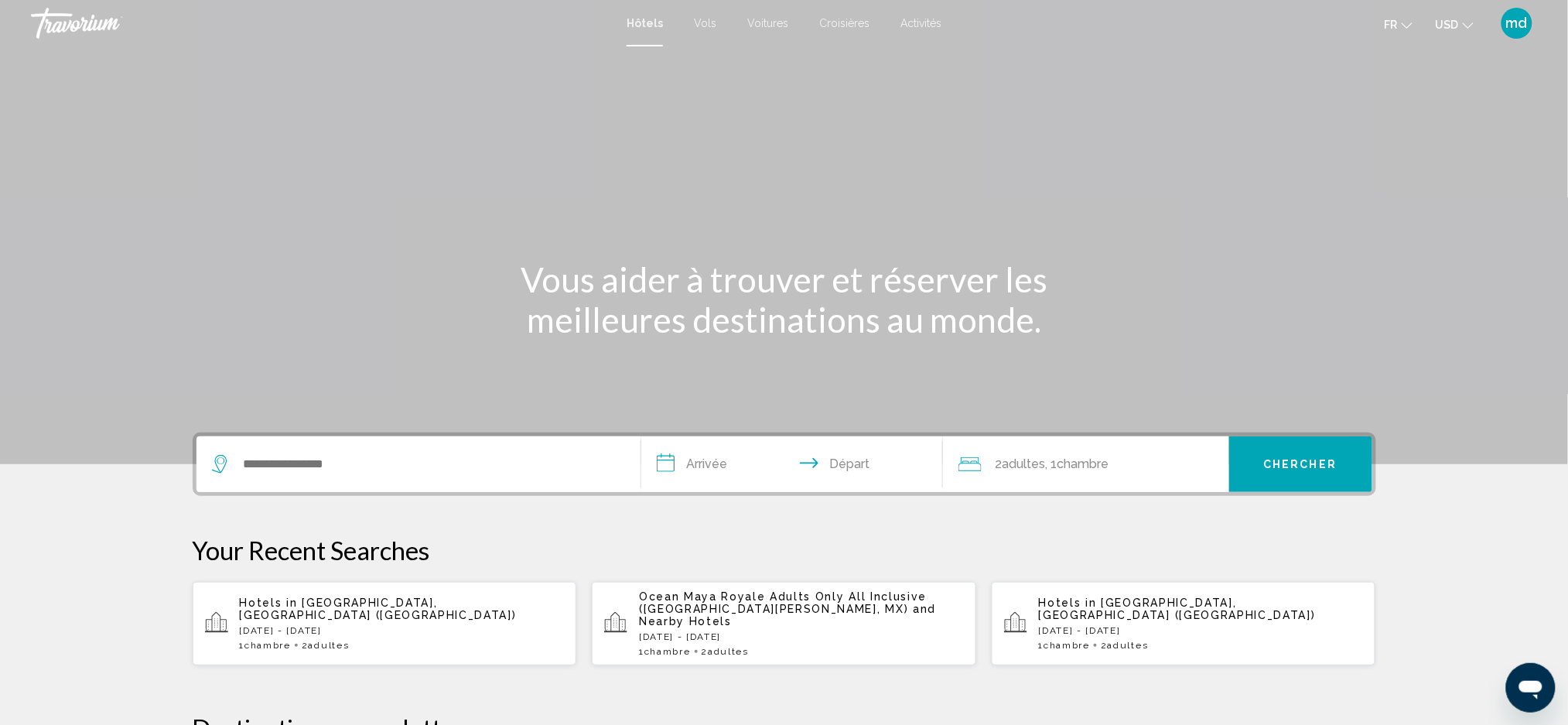
click at [1463, 20] on icon "Change currency" at bounding box center [1468, 25] width 11 height 11
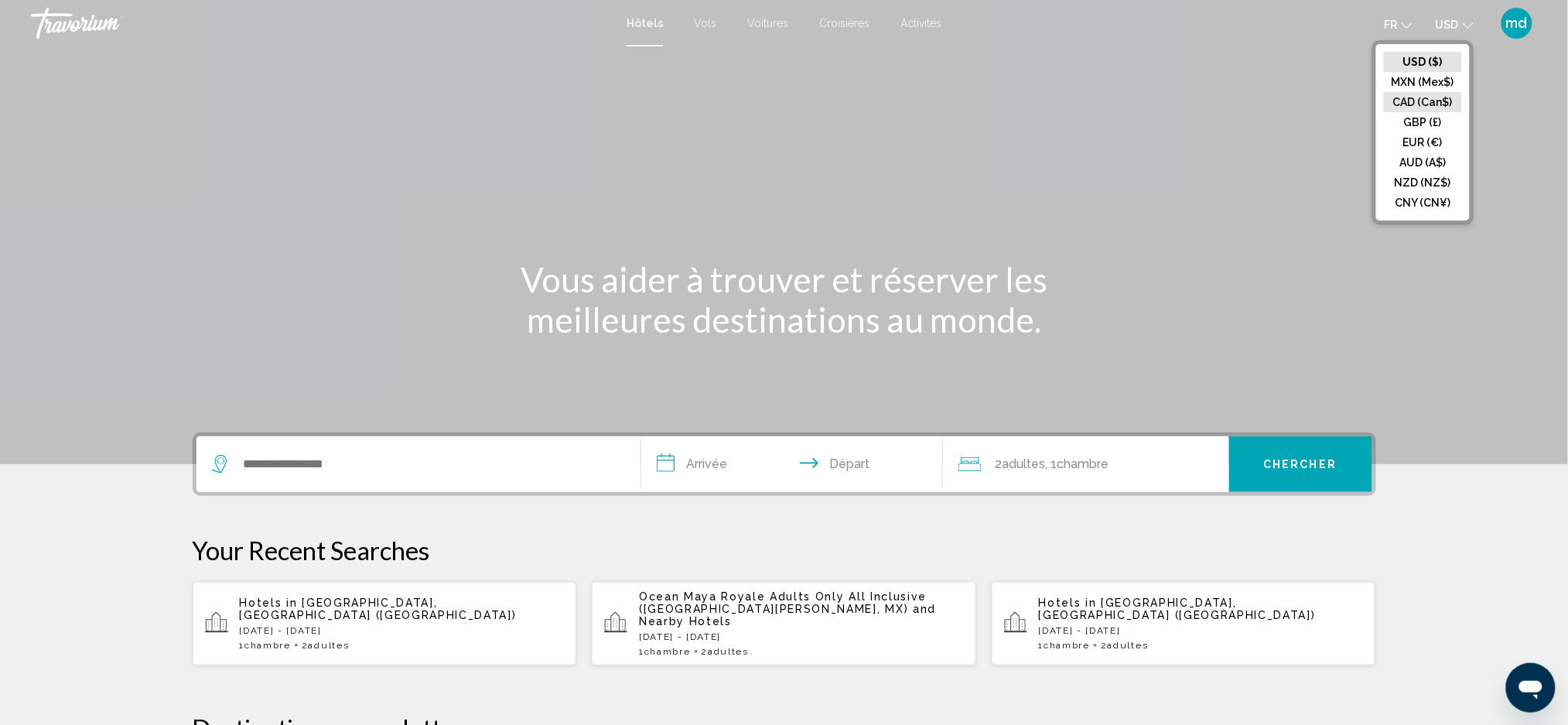
click at [1421, 92] on button "CAD (Can$)" at bounding box center [1423, 102] width 78 height 20
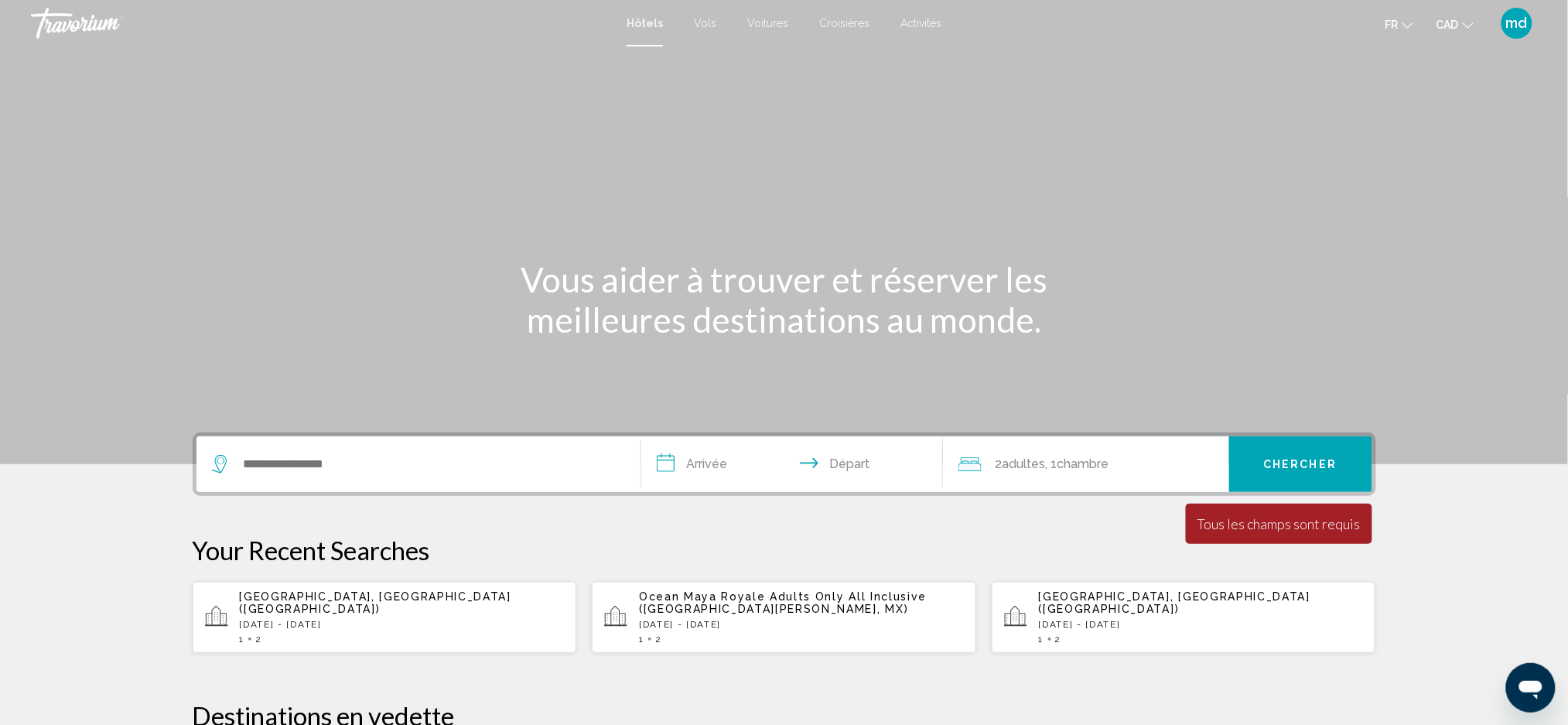
click at [878, 633] on div "1 2" at bounding box center [801, 638] width 324 height 11
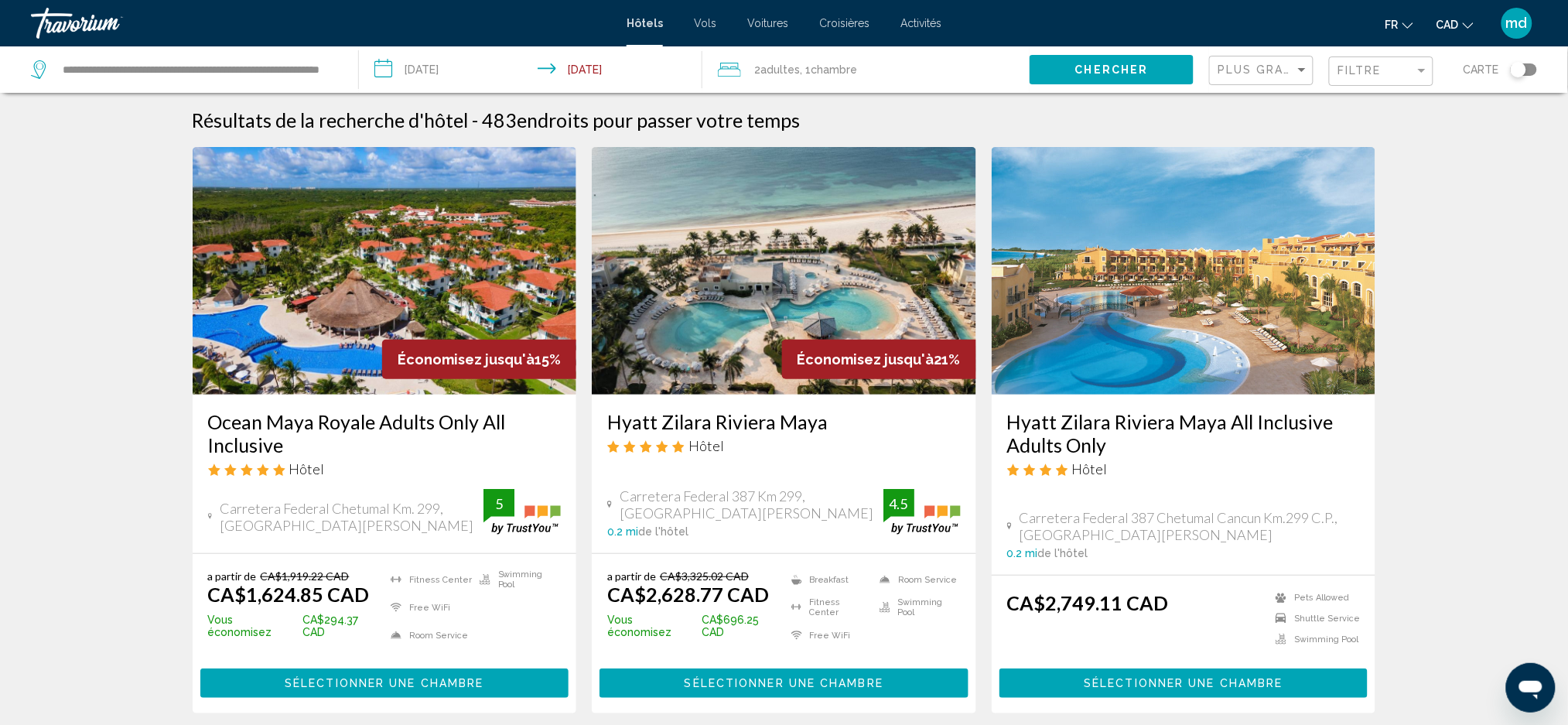
click at [488, 74] on input "**********" at bounding box center [533, 72] width 349 height 51
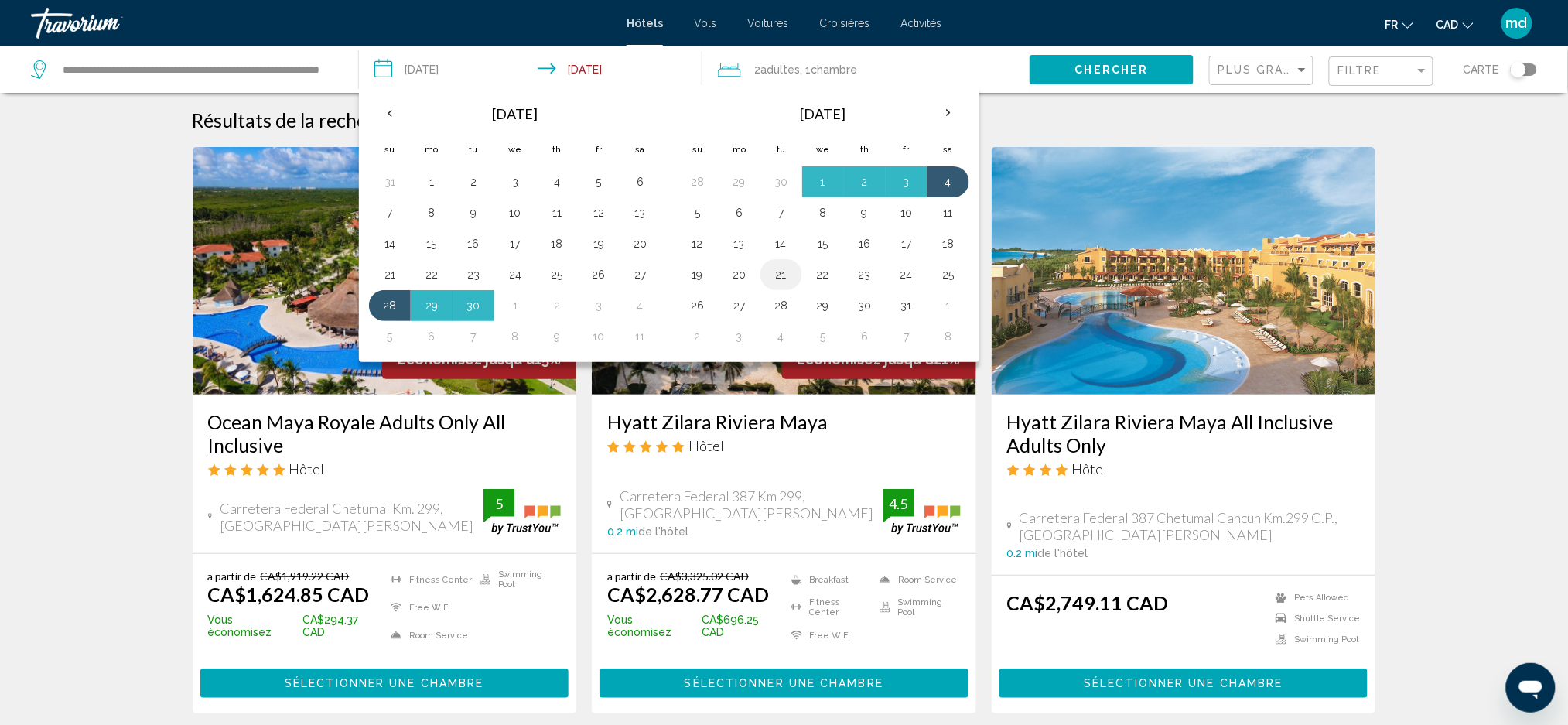
click at [789, 274] on button "21" at bounding box center [781, 275] width 25 height 22
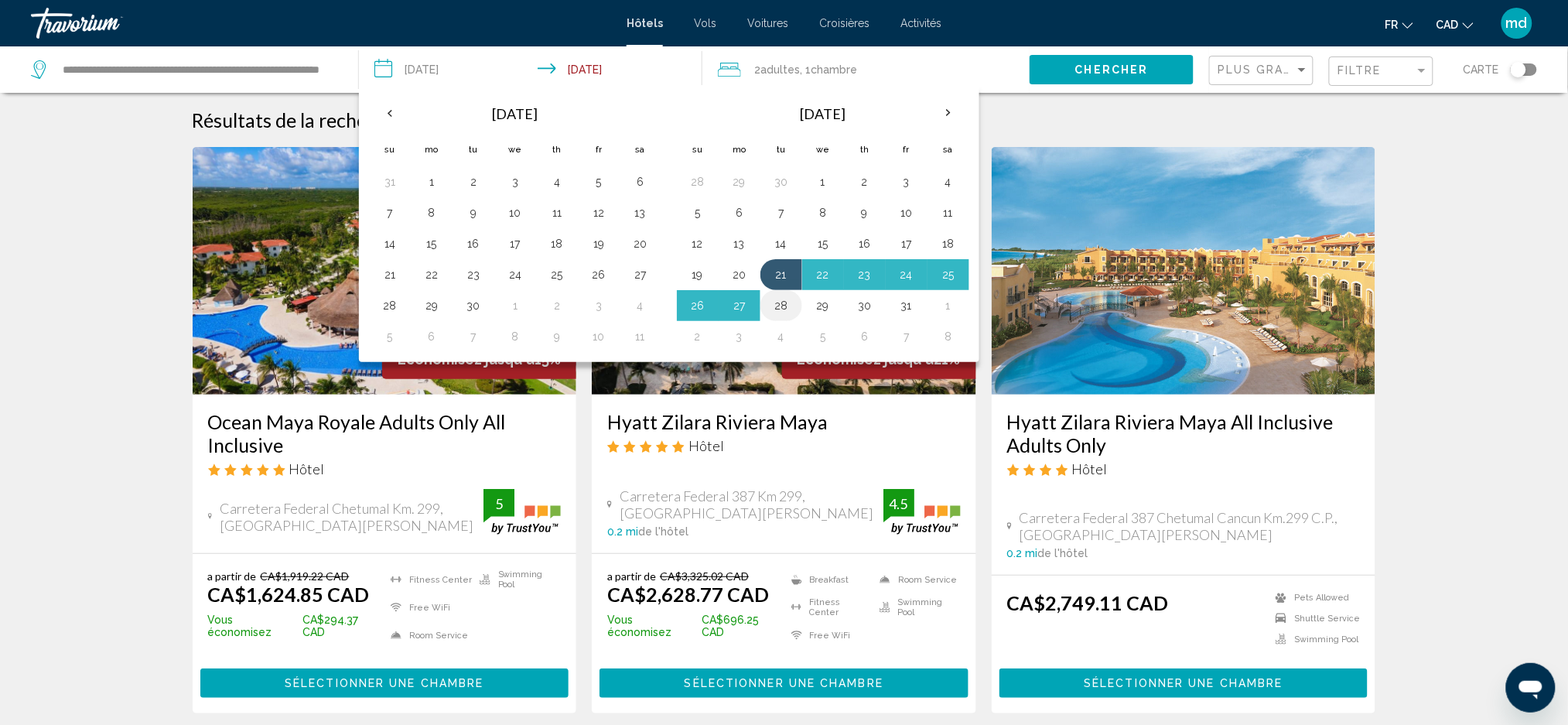
click at [785, 307] on button "28" at bounding box center [781, 306] width 25 height 22
type input "**********"
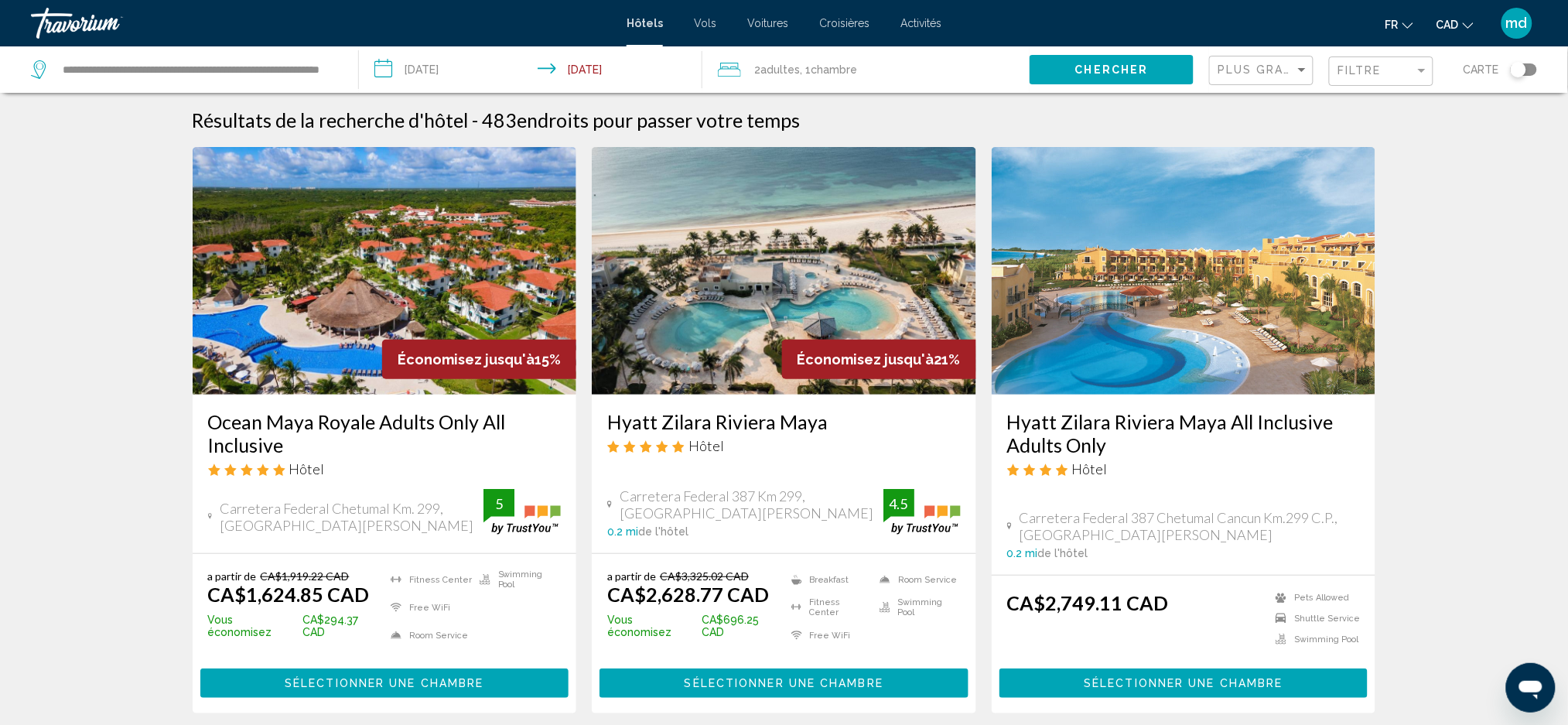
click at [1109, 75] on span "Chercher" at bounding box center [1112, 70] width 73 height 13
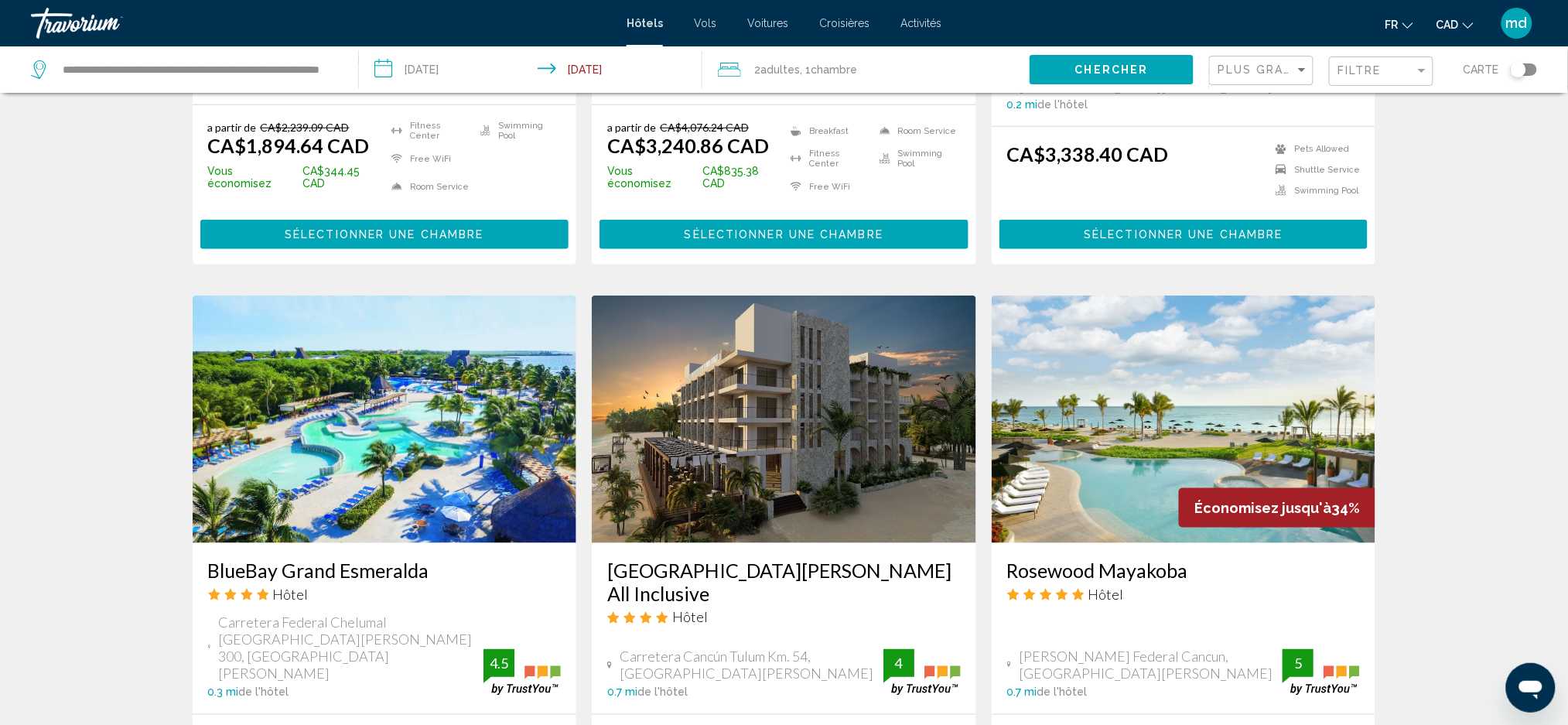
scroll to position [619, 0]
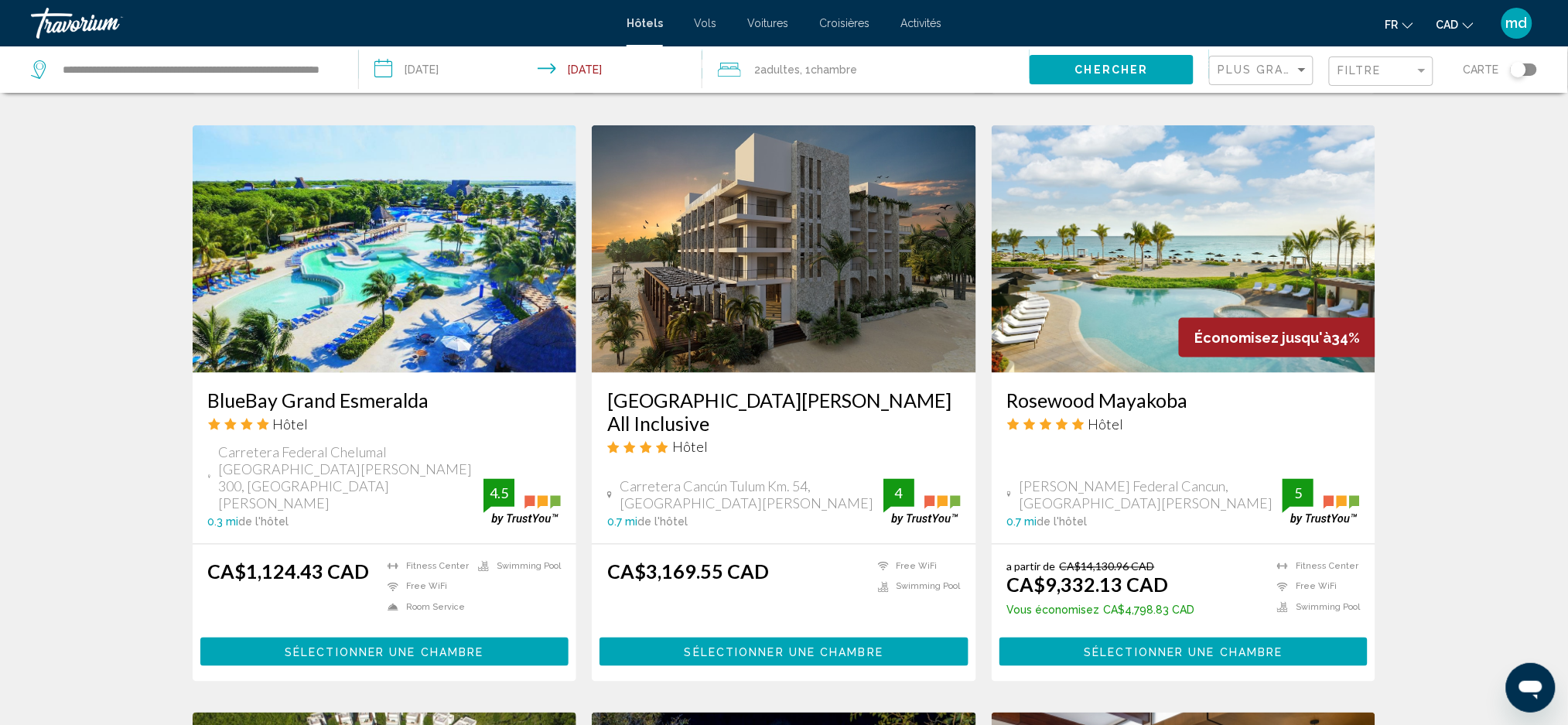
click at [437, 268] on img "Main content" at bounding box center [385, 249] width 385 height 247
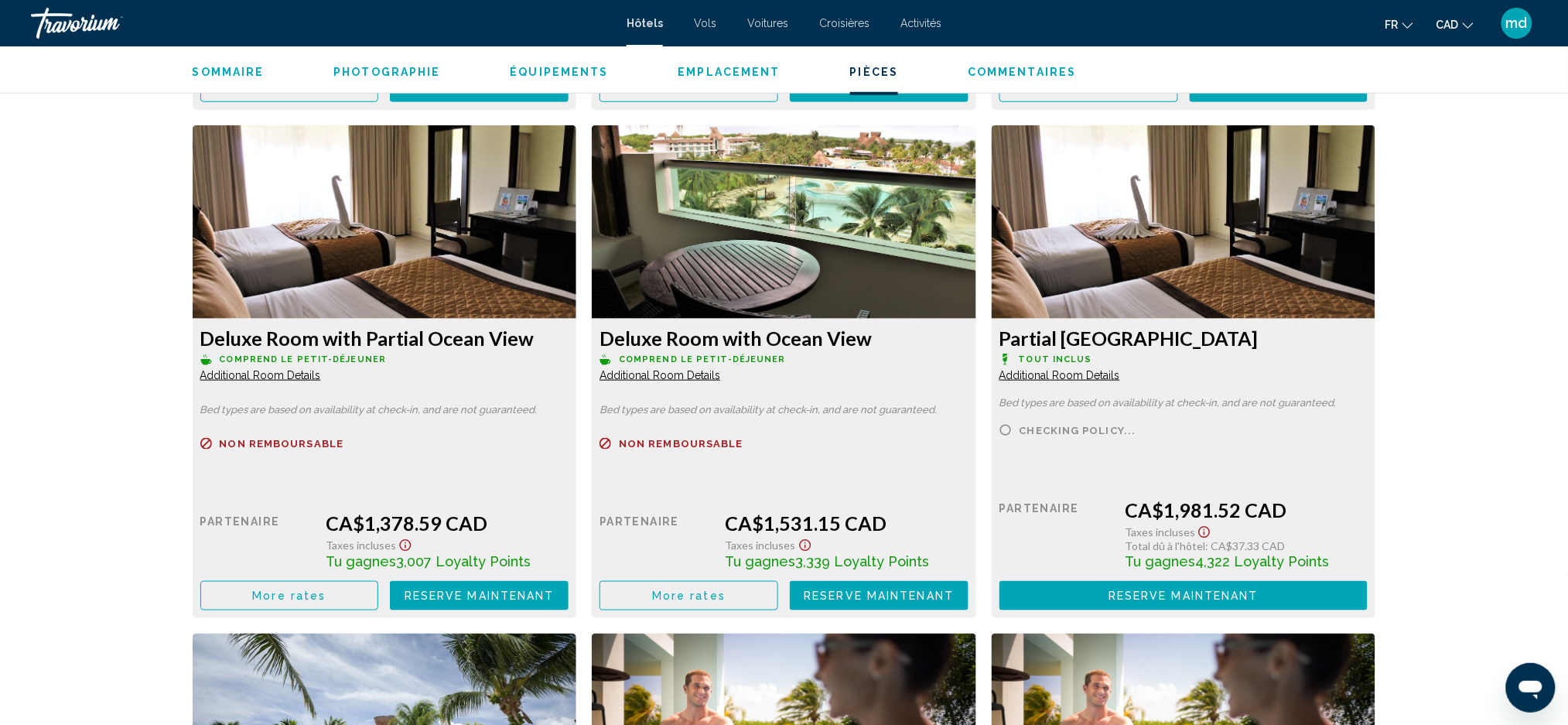
scroll to position [2578, 0]
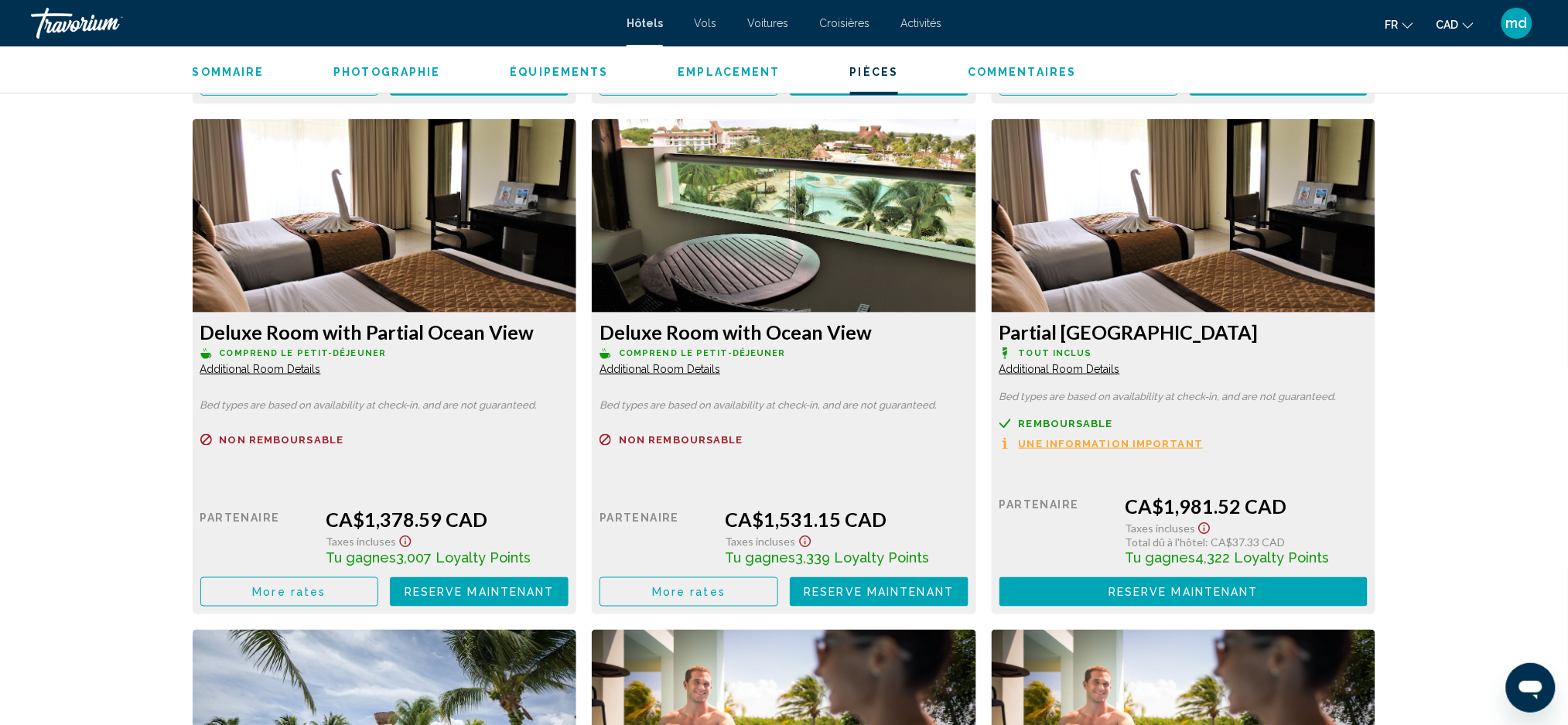
click at [80, 34] on div "Travorium" at bounding box center [108, 23] width 154 height 31
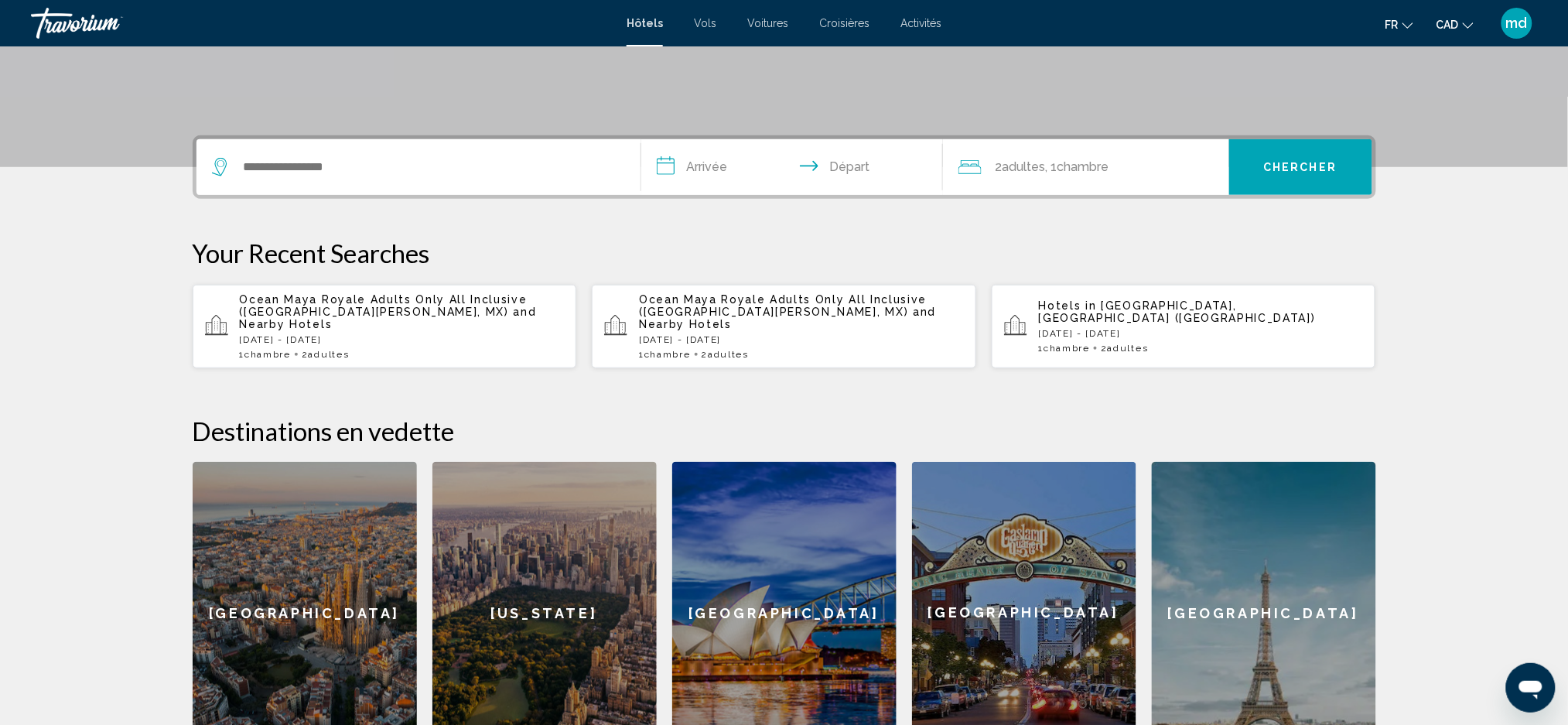
scroll to position [241, 0]
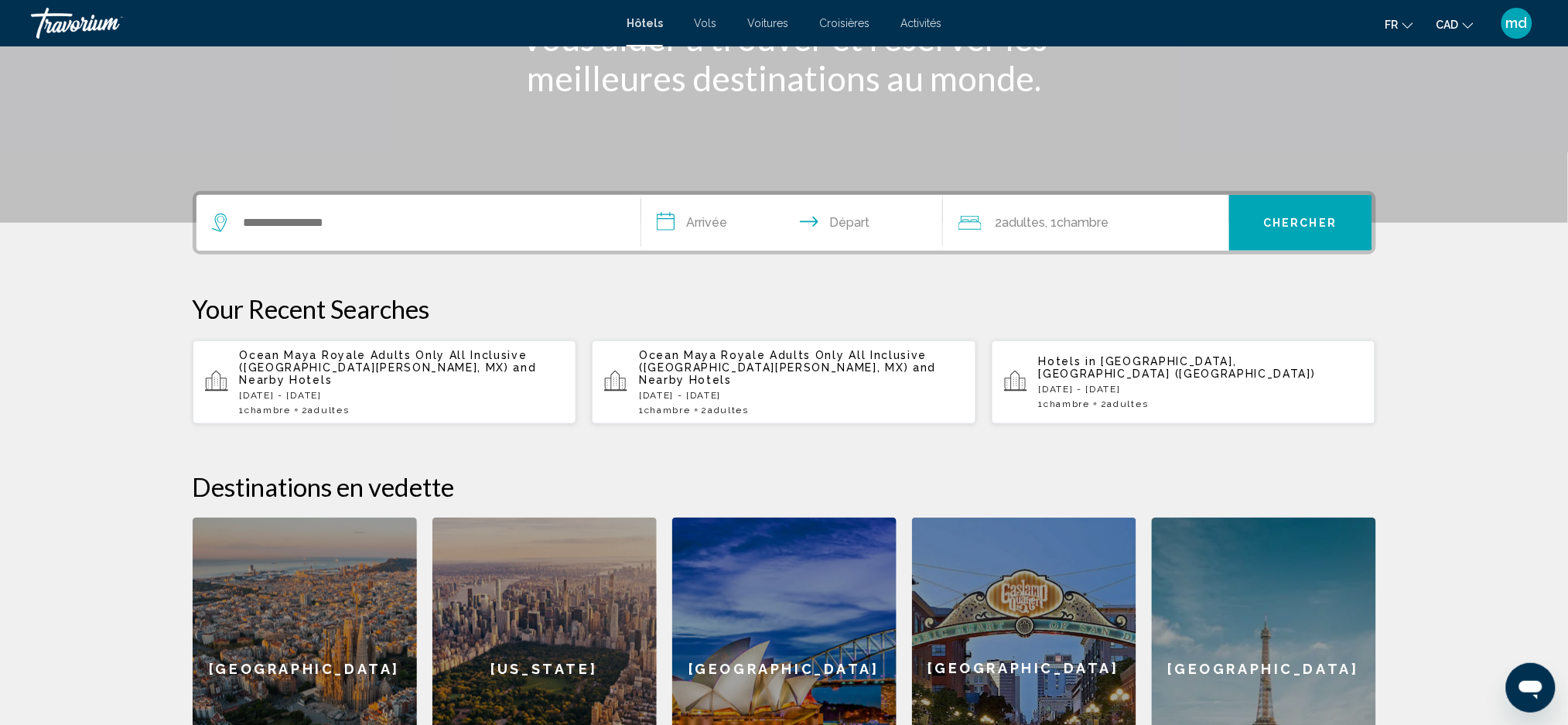
click at [1107, 363] on span "[GEOGRAPHIC_DATA], [GEOGRAPHIC_DATA] ([GEOGRAPHIC_DATA])" at bounding box center [1177, 367] width 277 height 25
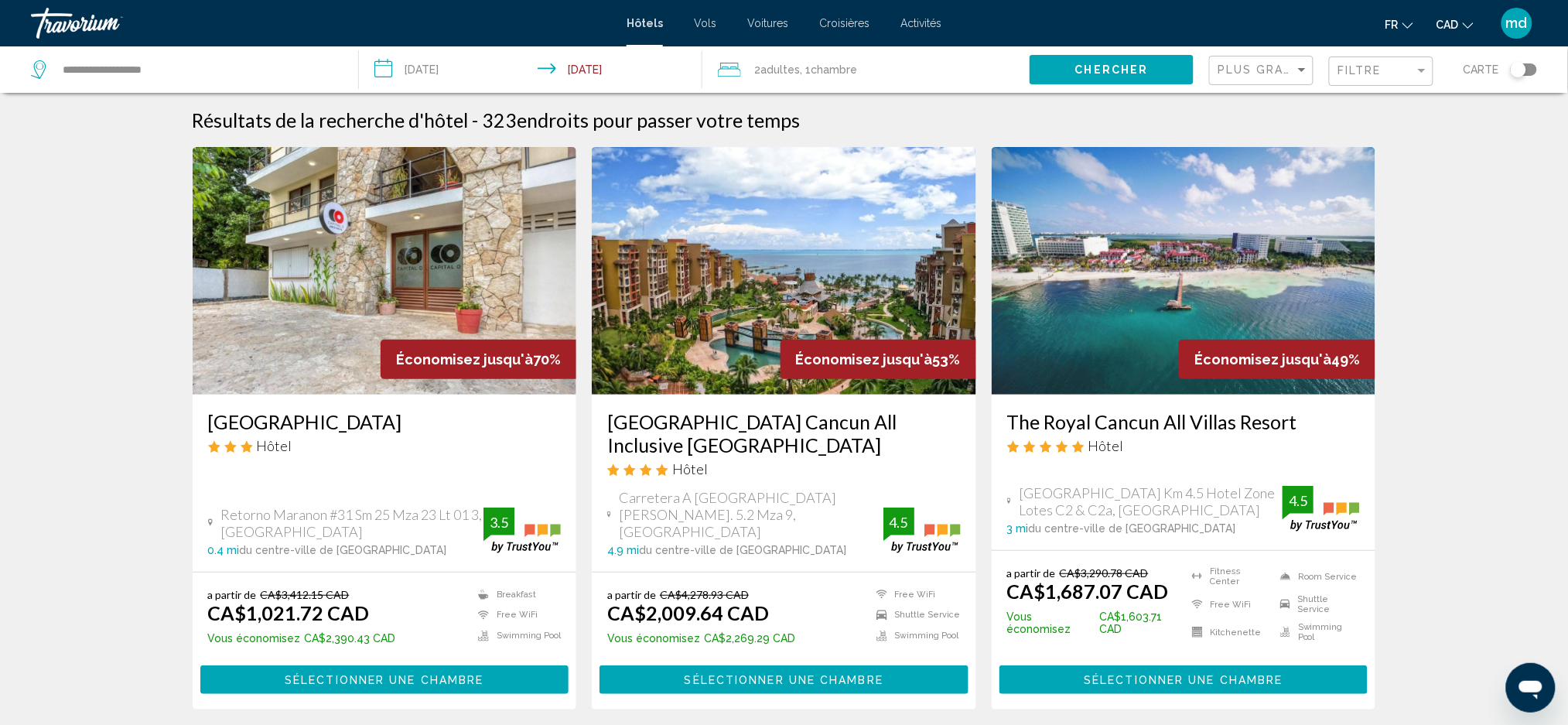
click at [1230, 413] on h3 "The Royal Cancun All Villas Resort" at bounding box center [1183, 420] width 353 height 23
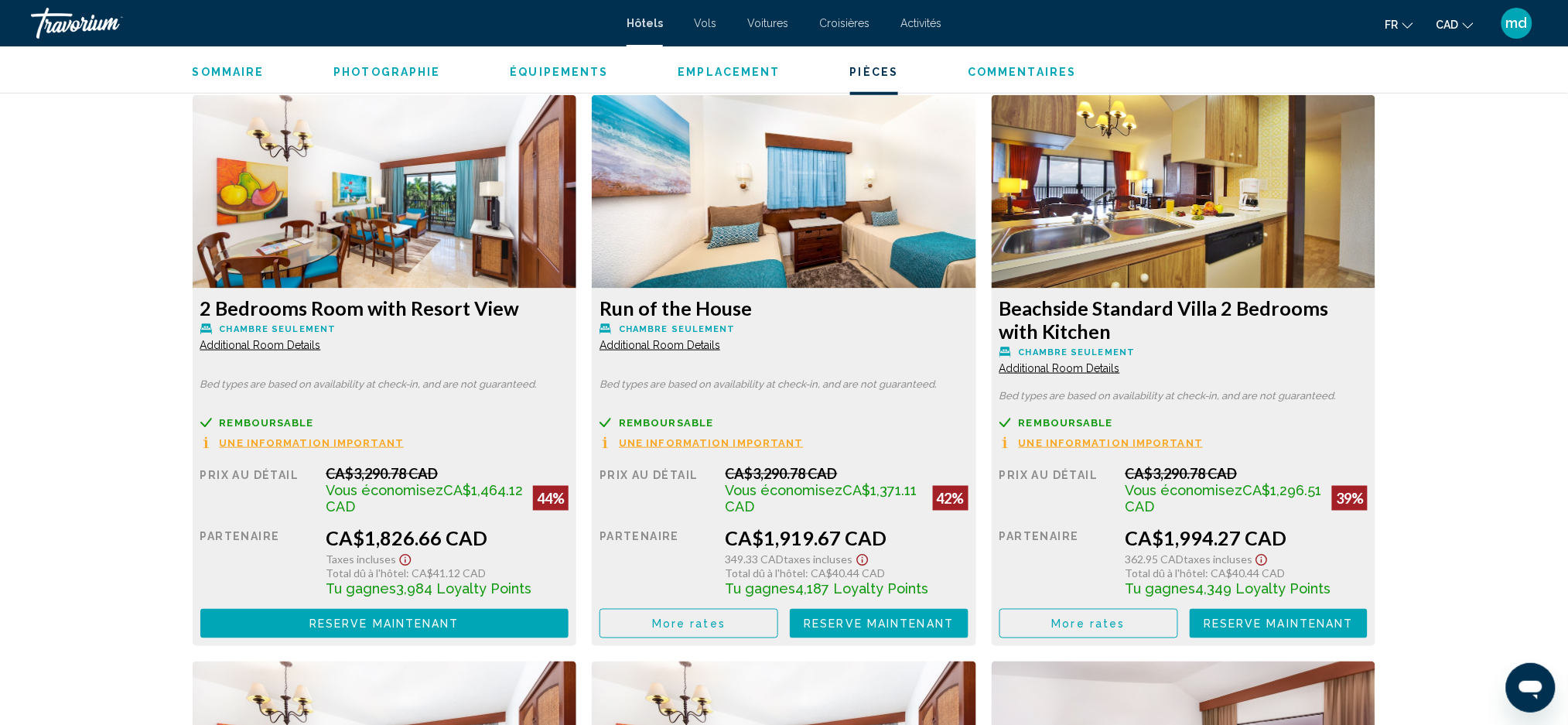
scroll to position [2663, 0]
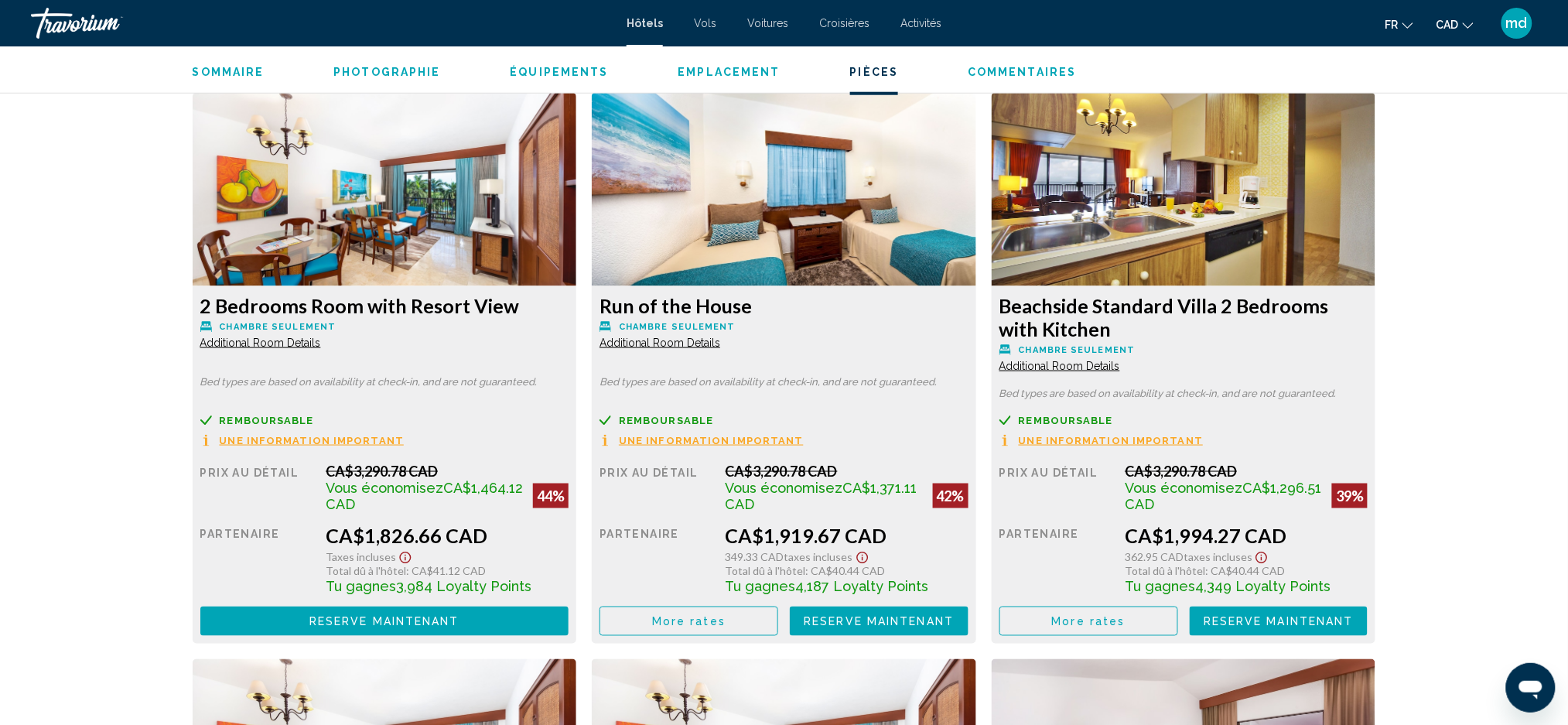
click at [650, 625] on button "More rates" at bounding box center [689, 620] width 179 height 29
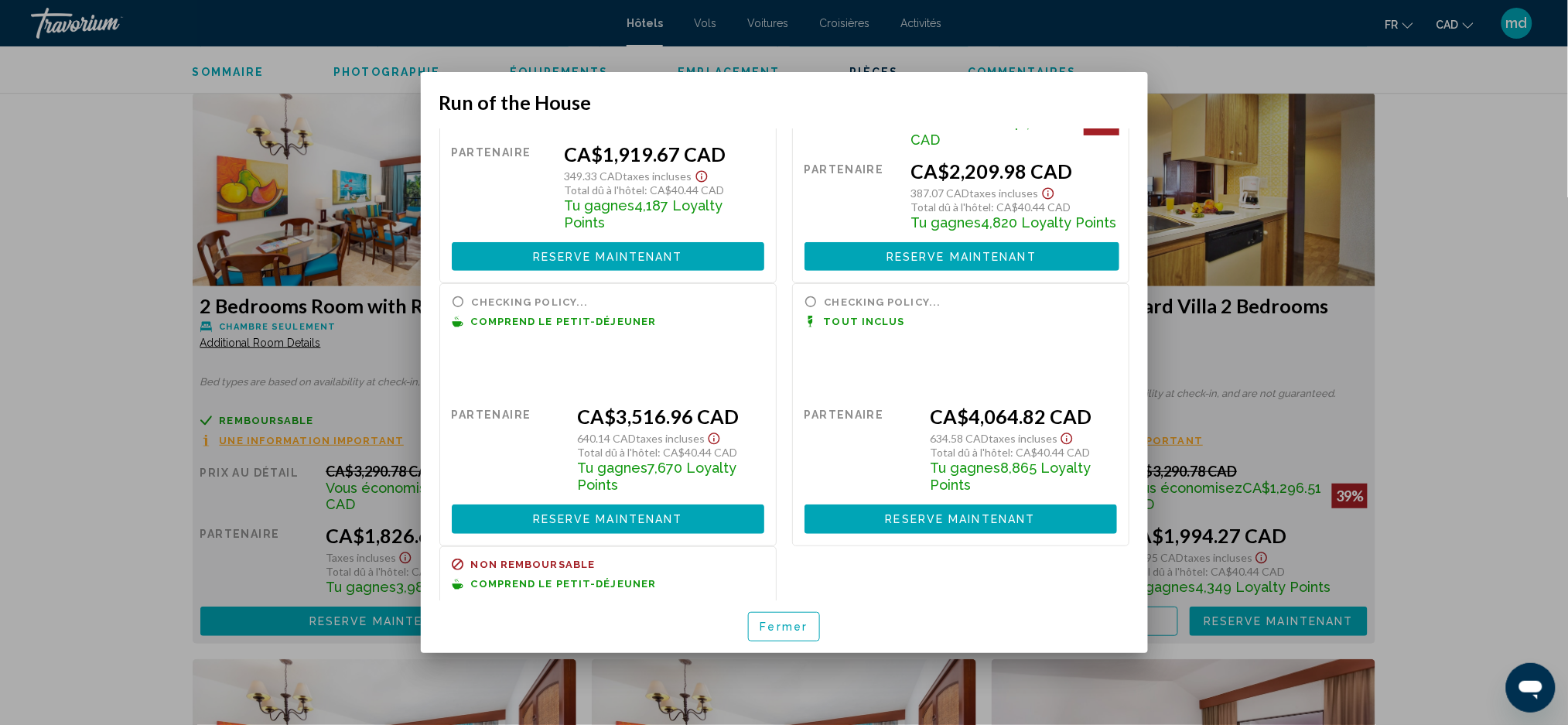
scroll to position [310, 0]
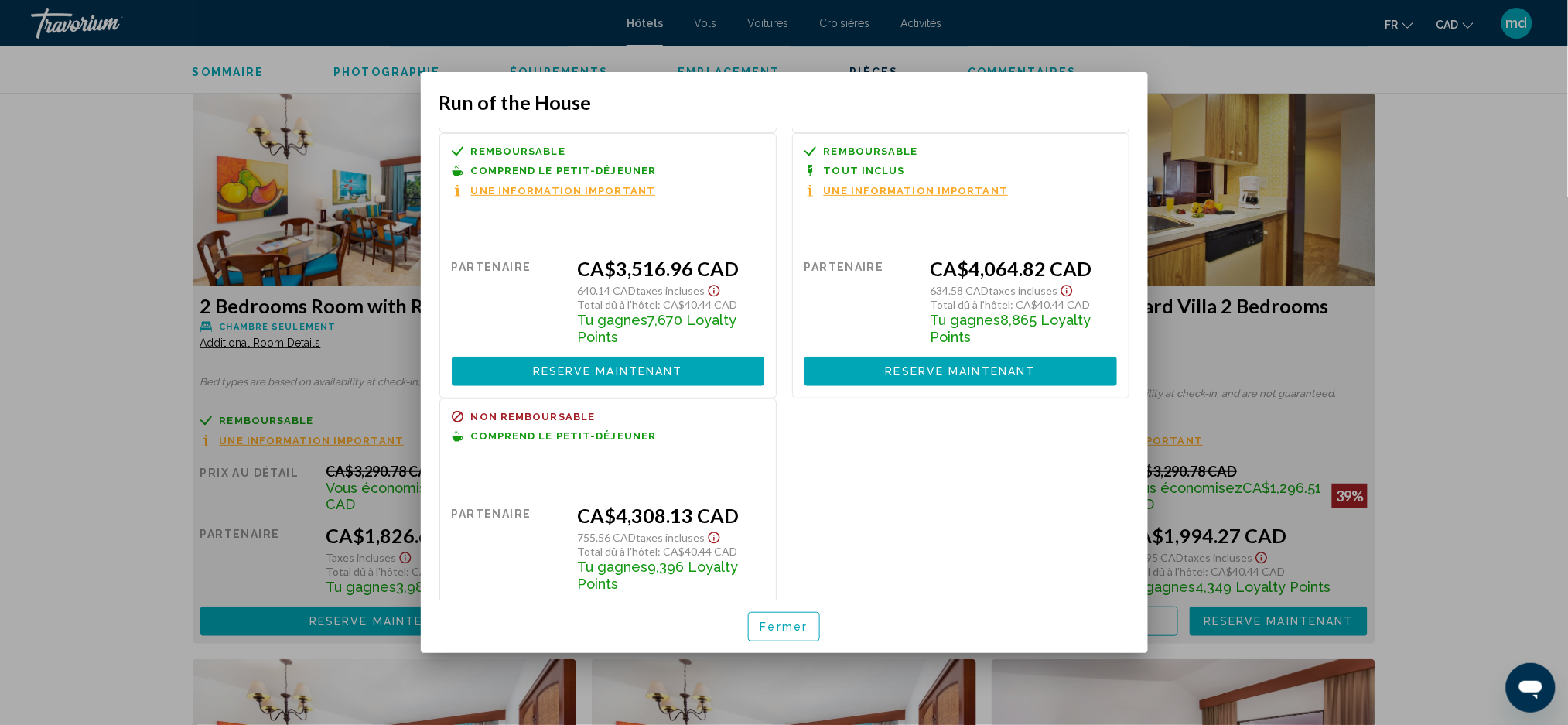
click at [1442, 453] on div at bounding box center [784, 362] width 1568 height 725
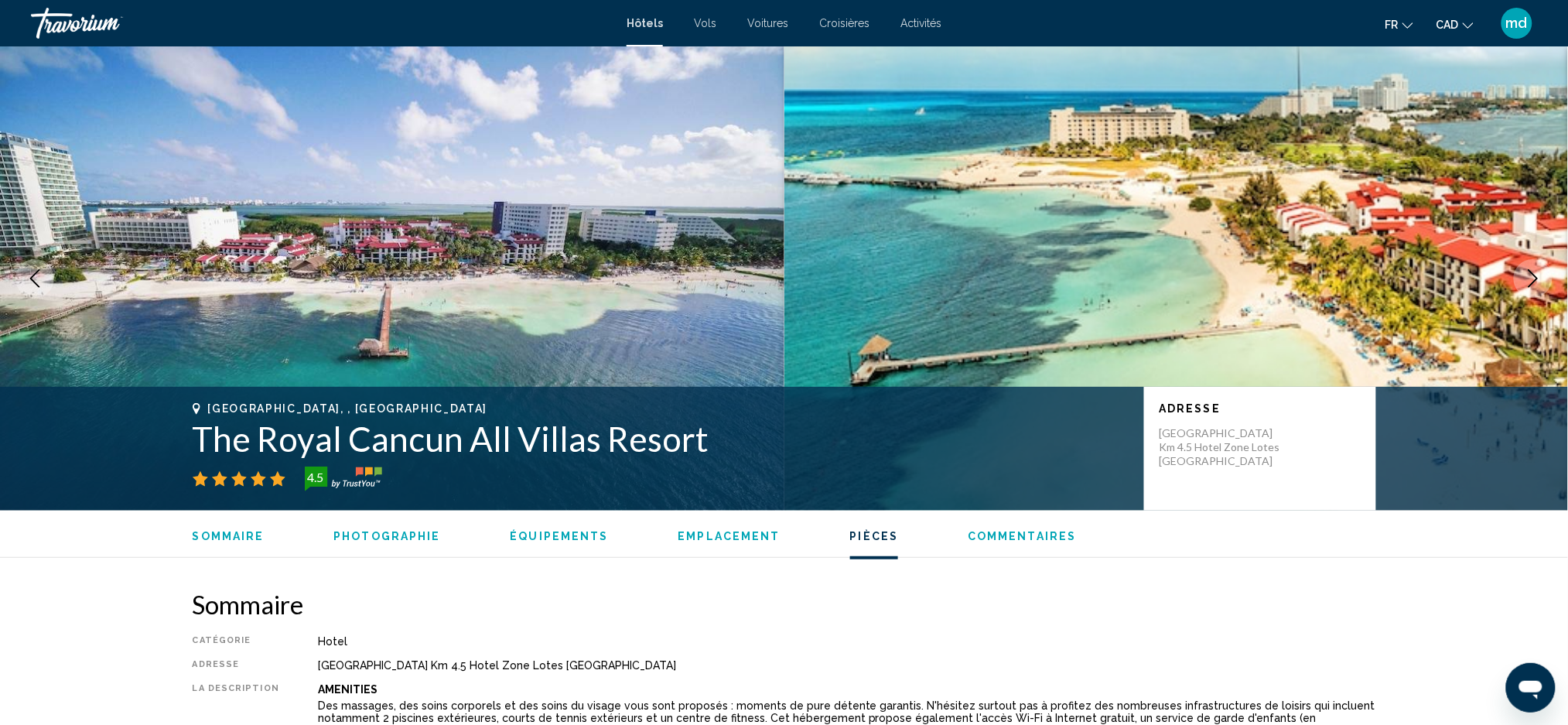
scroll to position [2663, 0]
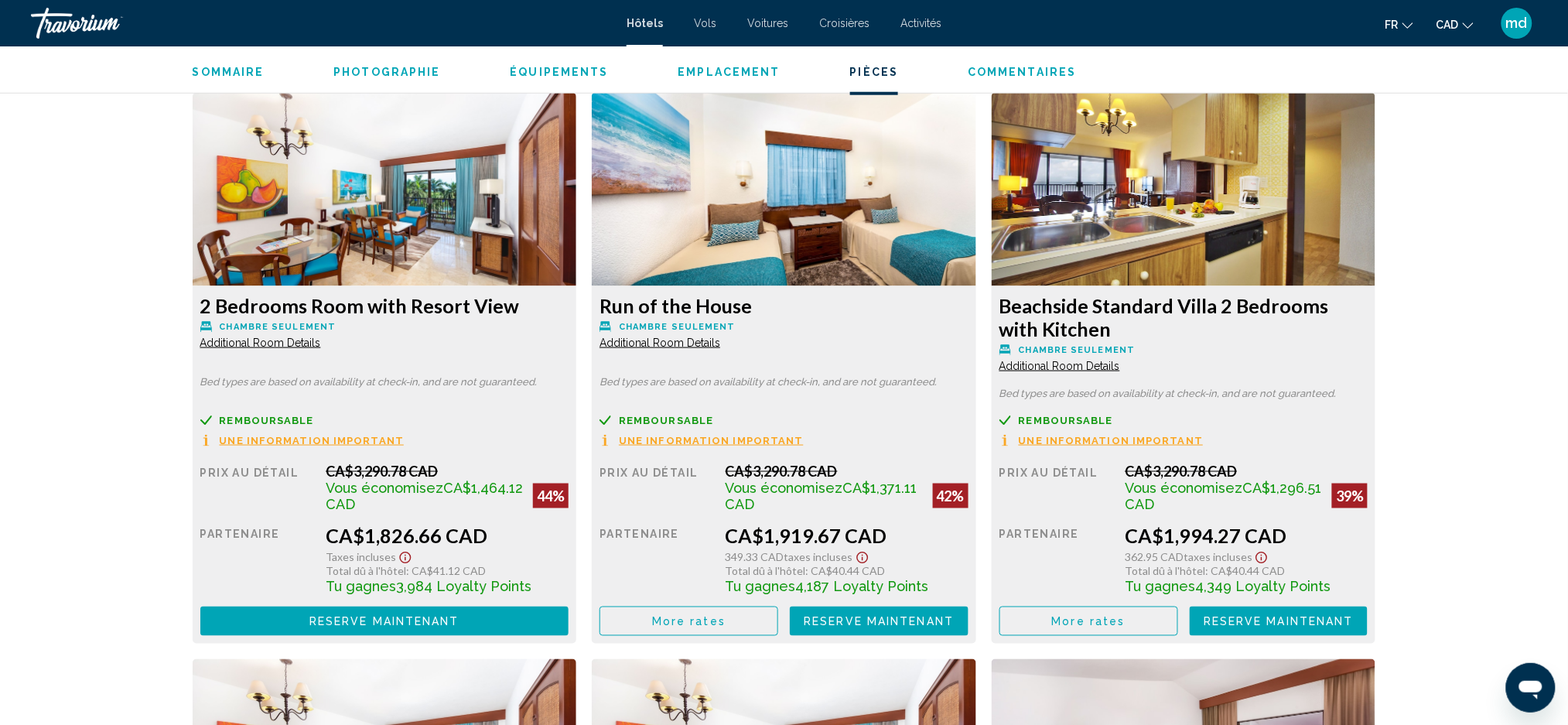
click at [379, 69] on button "More rates" at bounding box center [290, 54] width 179 height 29
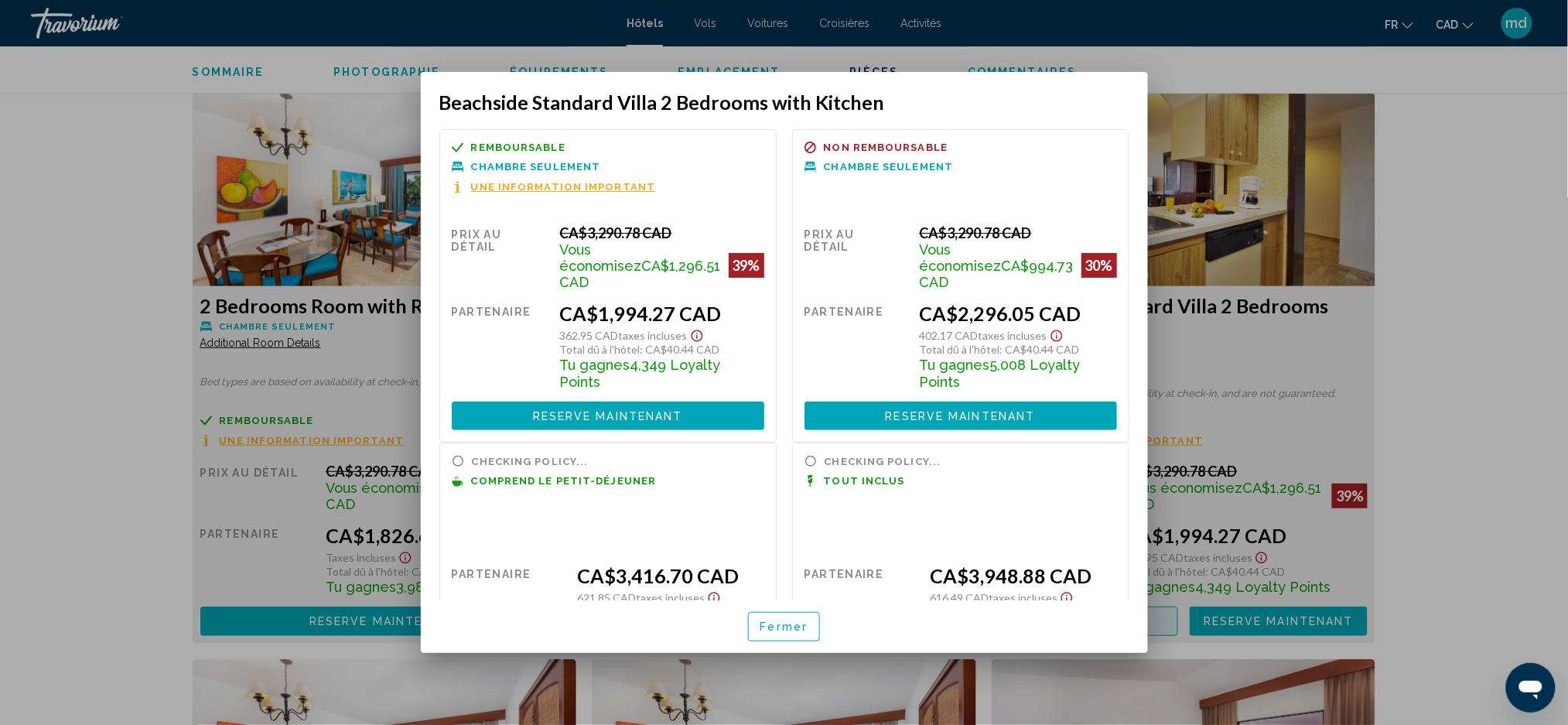
scroll to position [0, 0]
click at [1420, 326] on div at bounding box center [784, 362] width 1568 height 725
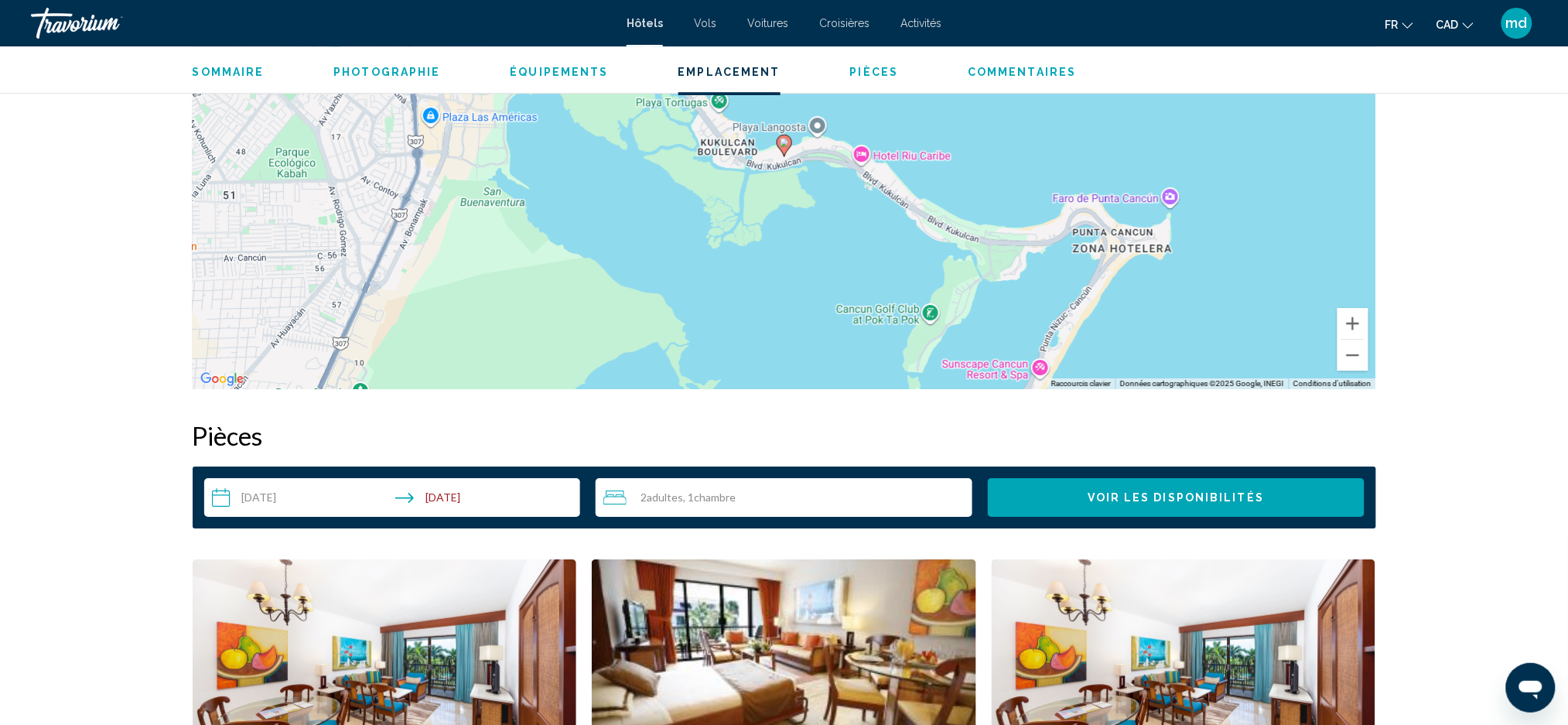
scroll to position [2044, 0]
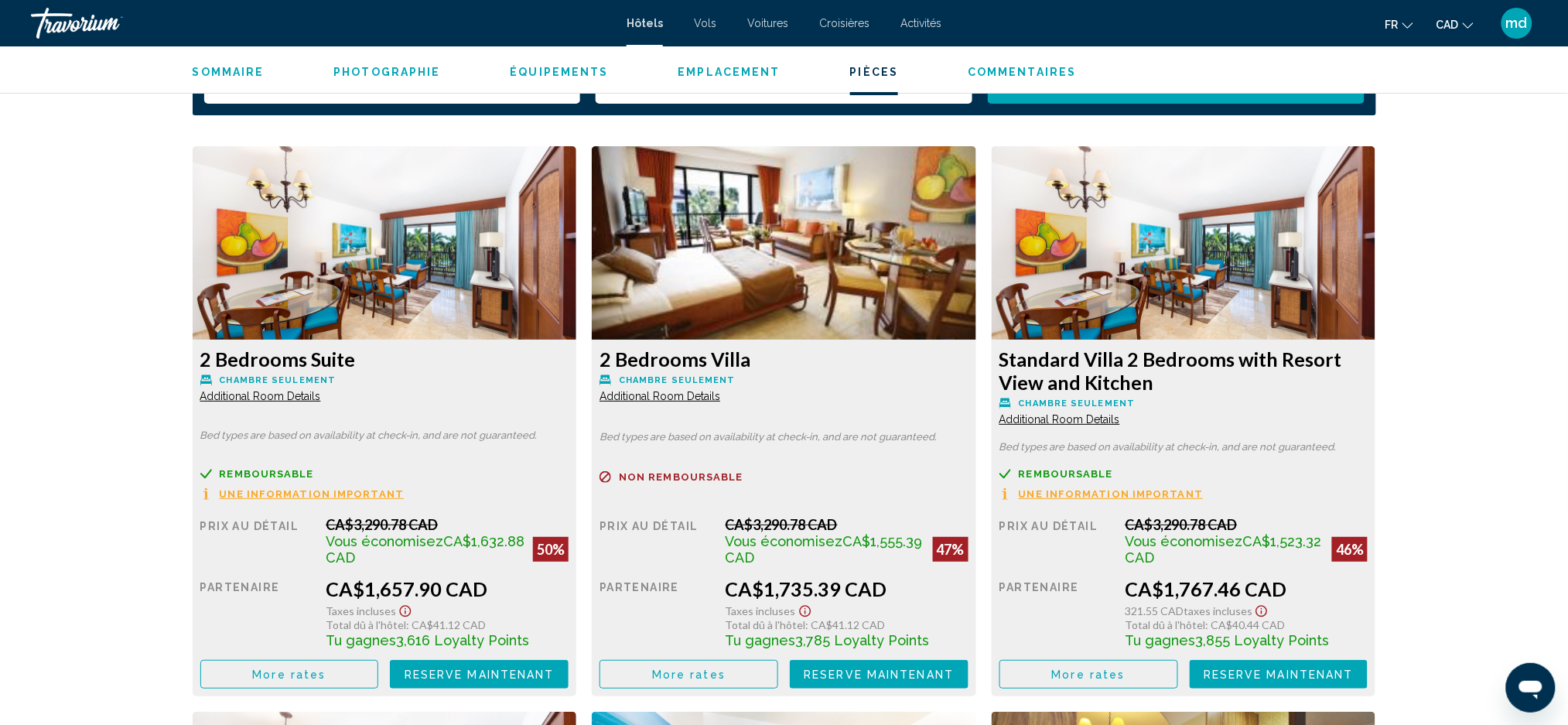
click at [303, 677] on span "More rates" at bounding box center [289, 675] width 73 height 13
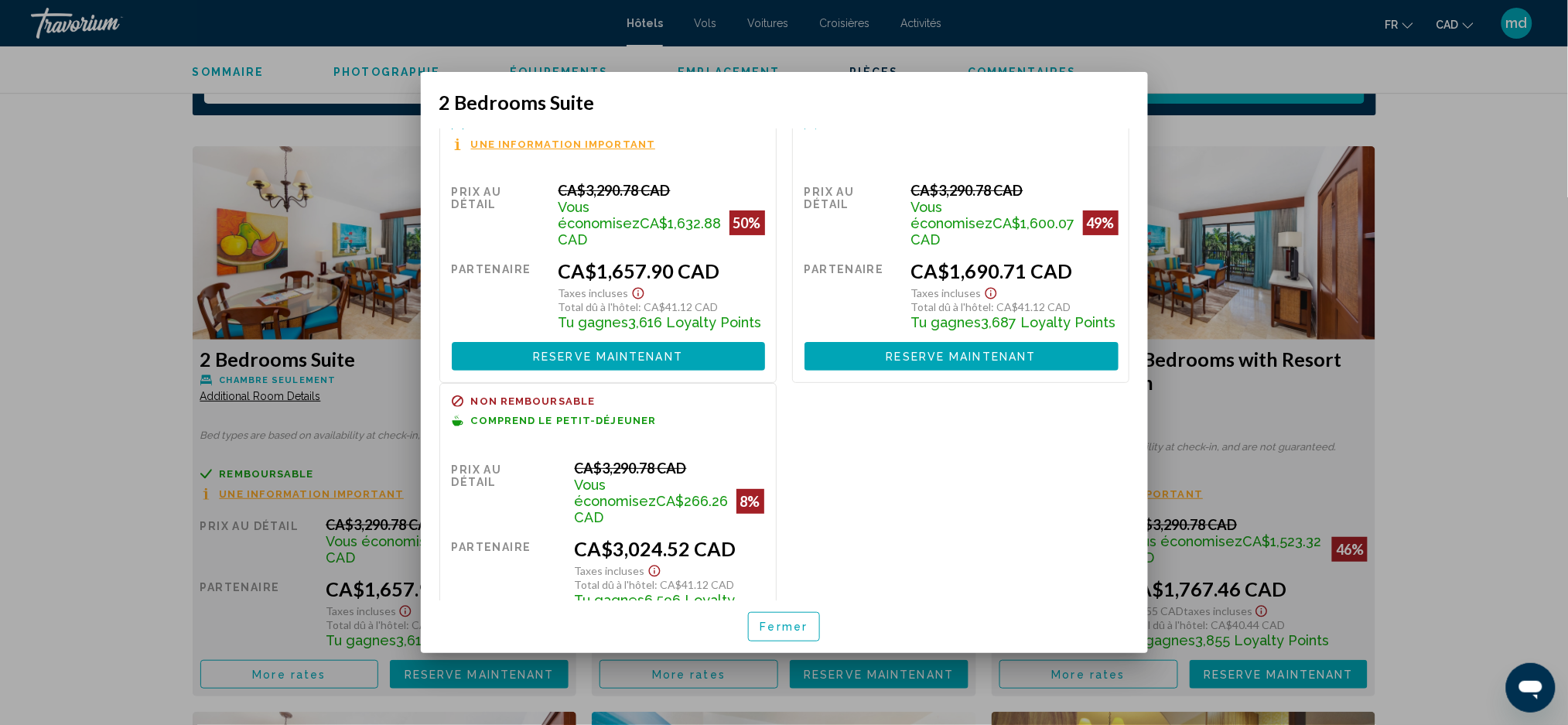
scroll to position [105, 0]
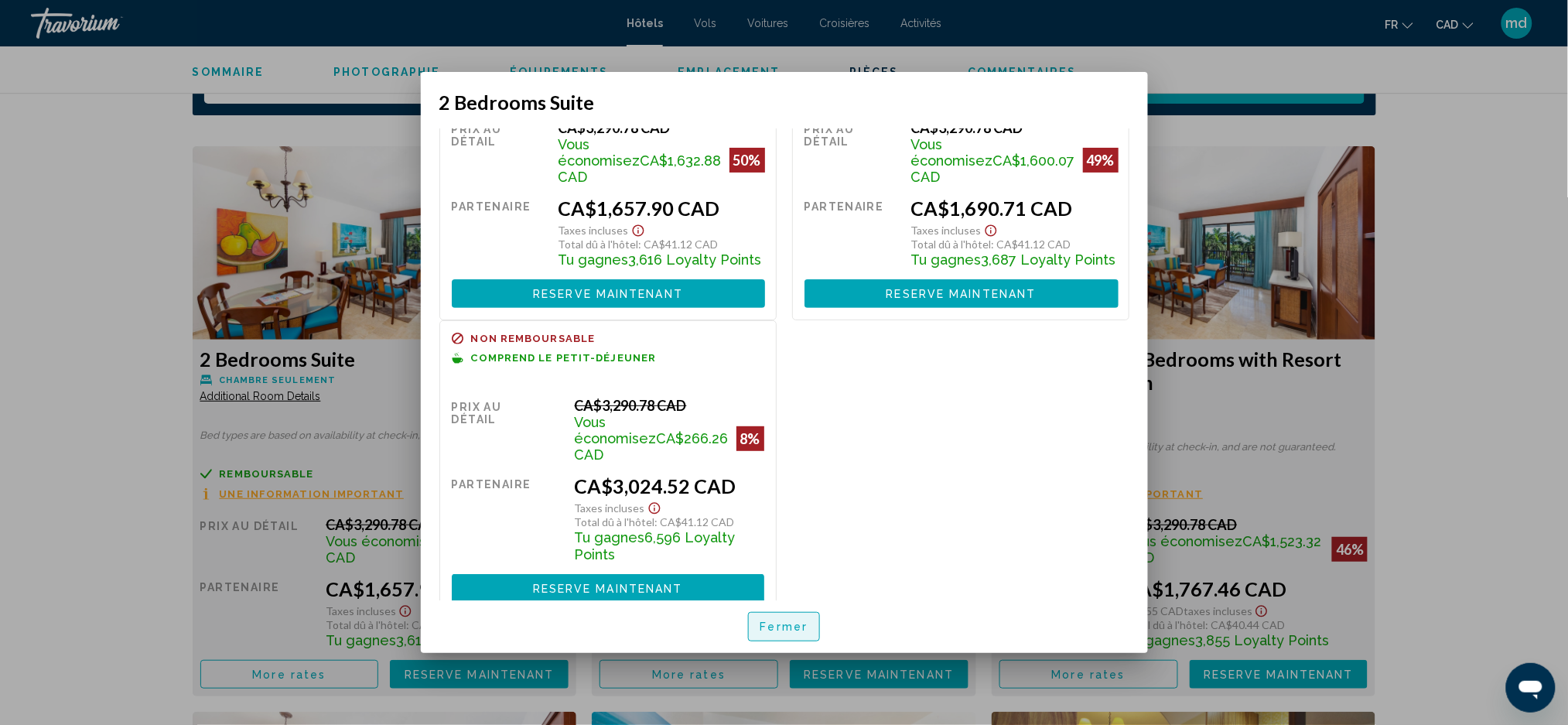
click at [796, 619] on button "Fermer" at bounding box center [784, 626] width 73 height 29
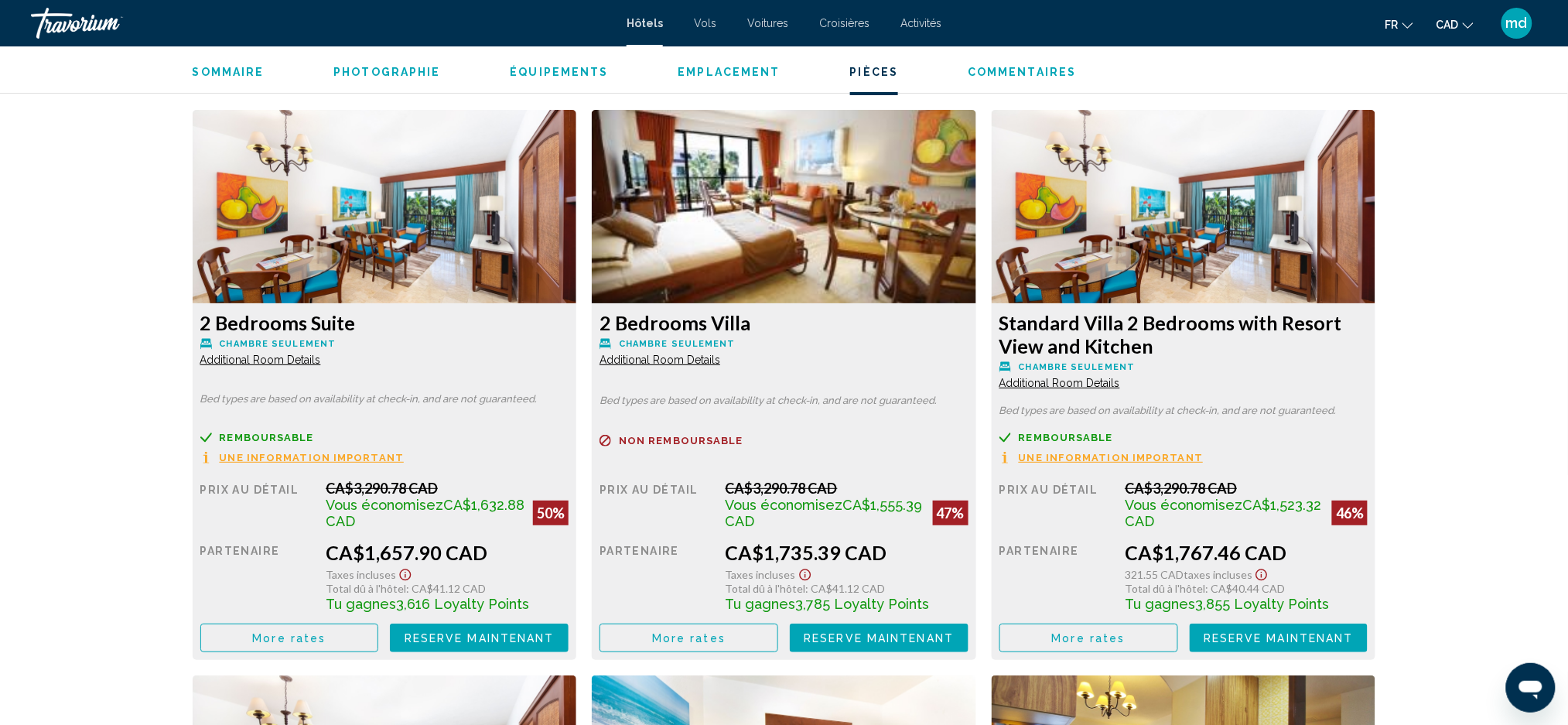
scroll to position [2044, 0]
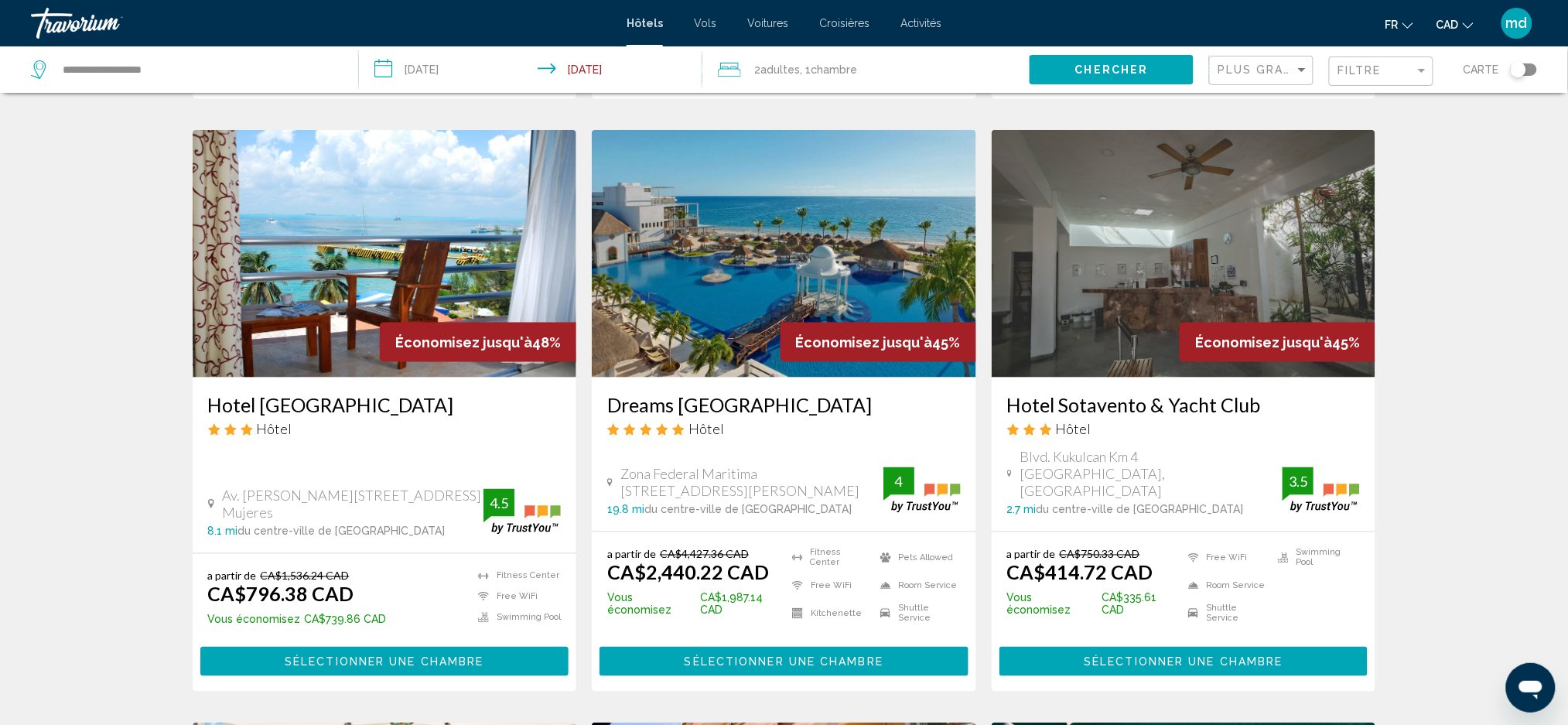
scroll to position [619, 0]
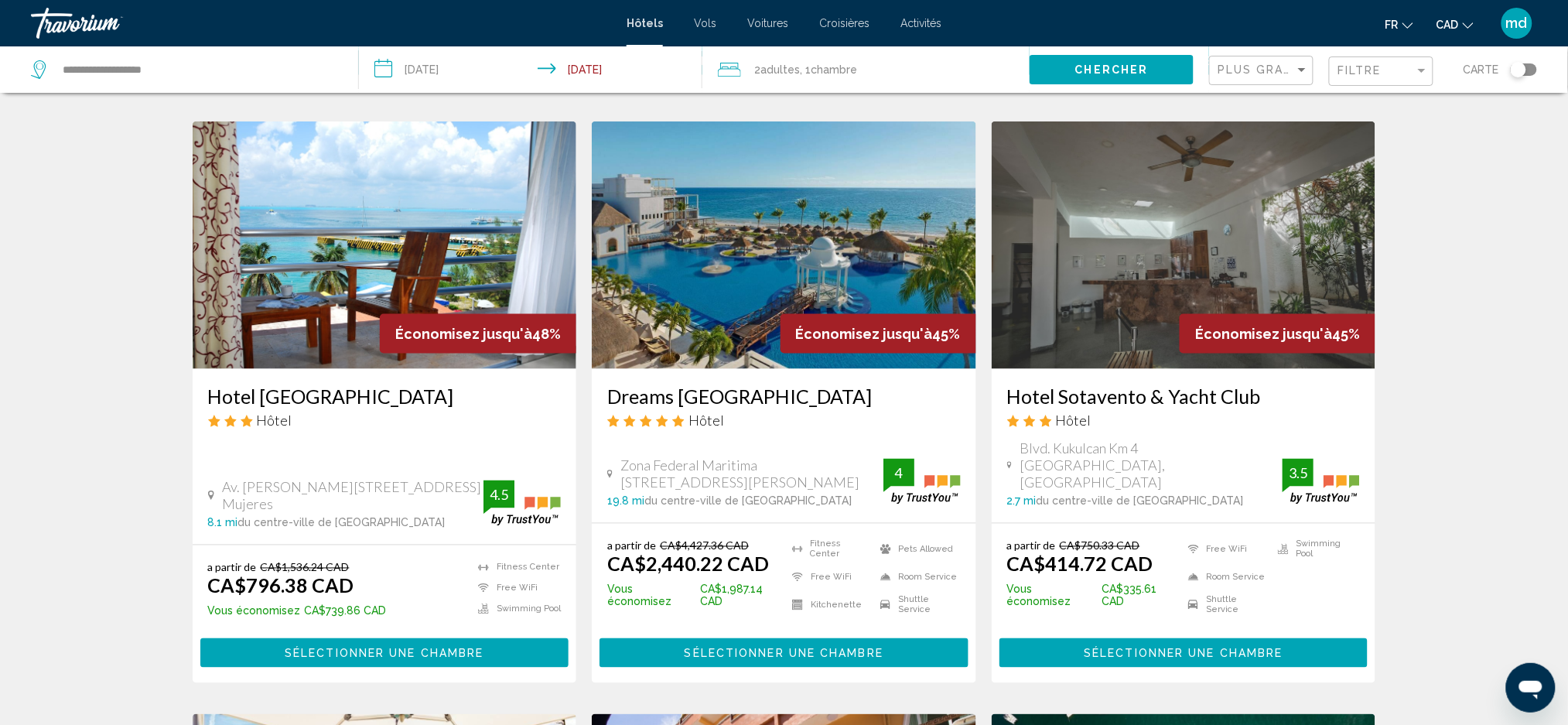
click at [345, 385] on h3 "Hotel [GEOGRAPHIC_DATA]" at bounding box center [384, 396] width 353 height 23
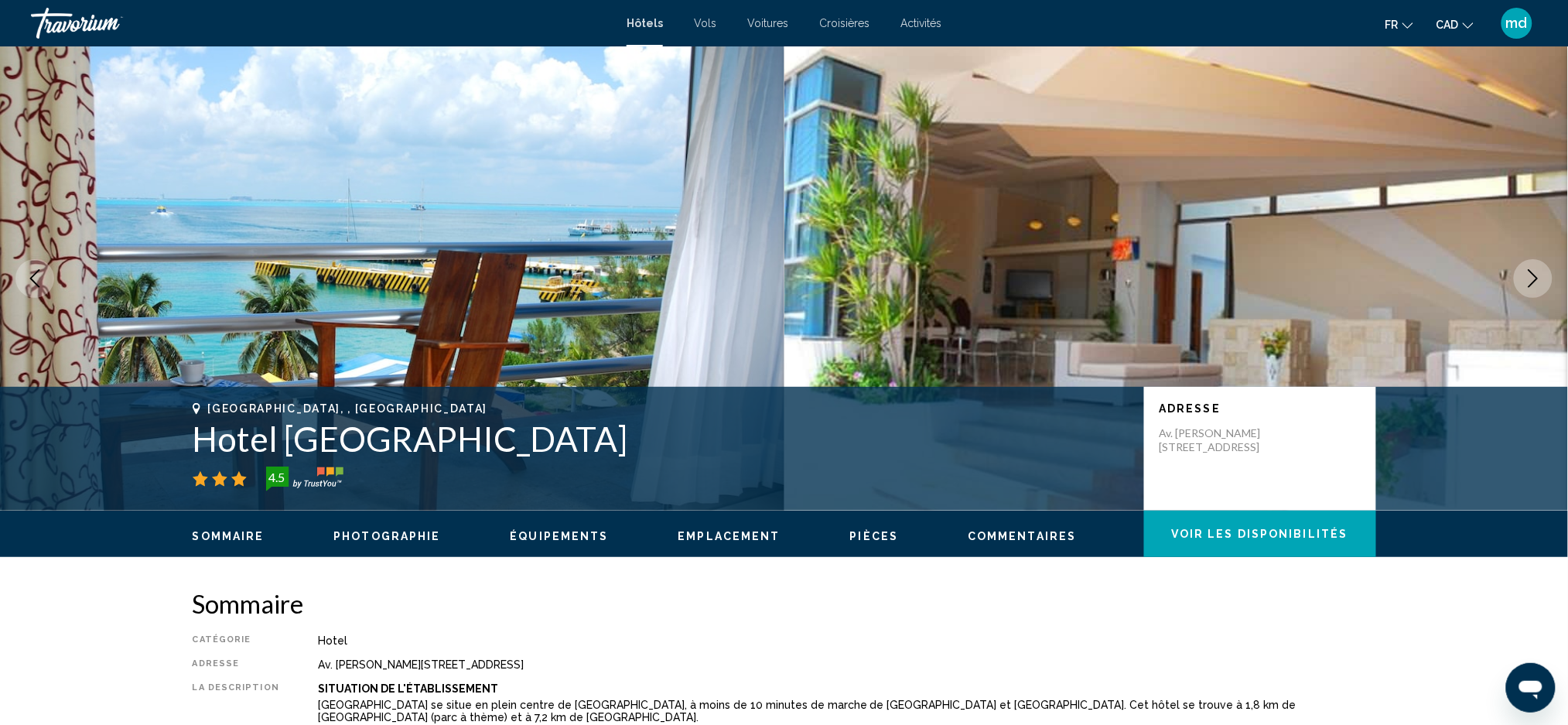
click at [1542, 296] on img "Main content" at bounding box center [1176, 278] width 784 height 464
click at [1539, 289] on button "Next image" at bounding box center [1532, 278] width 39 height 39
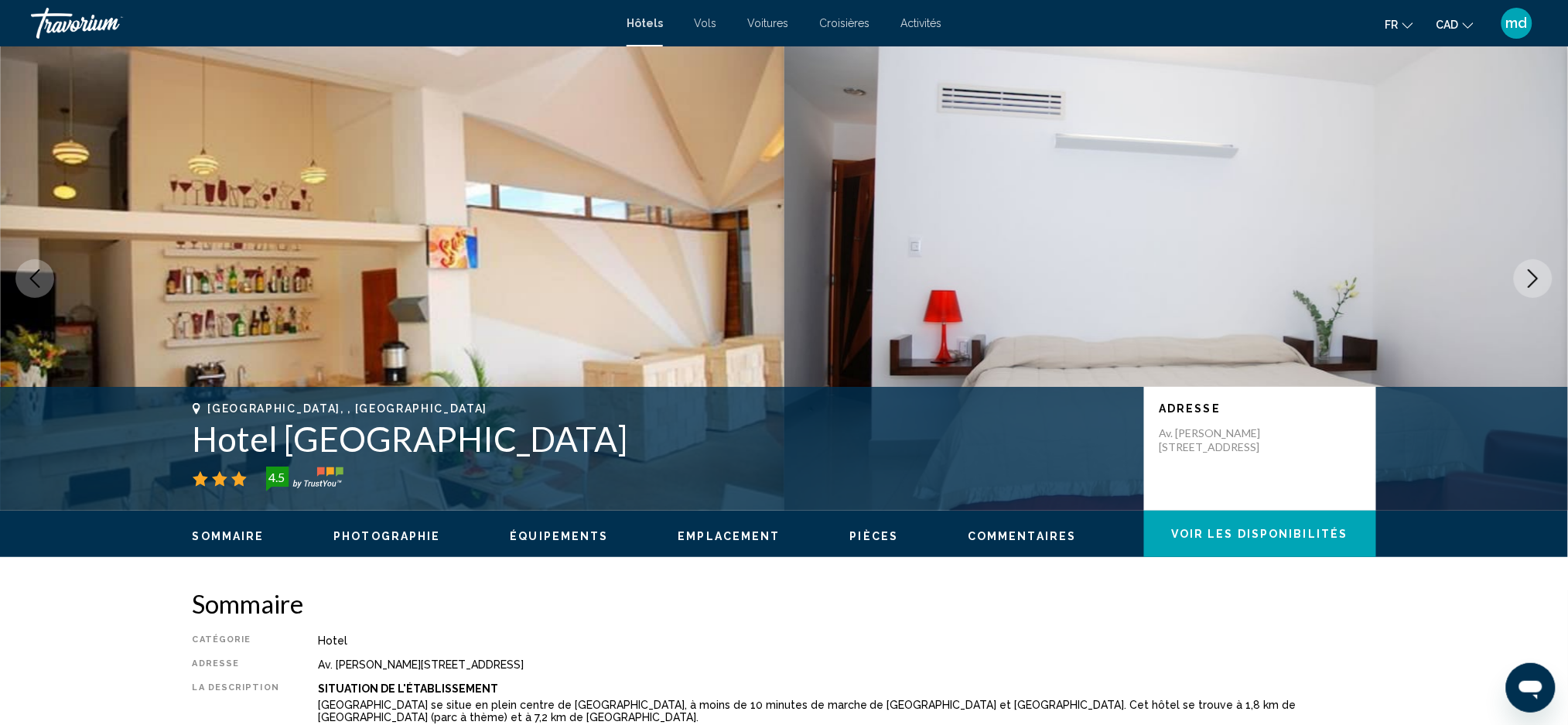
click at [1539, 289] on button "Next image" at bounding box center [1532, 278] width 39 height 39
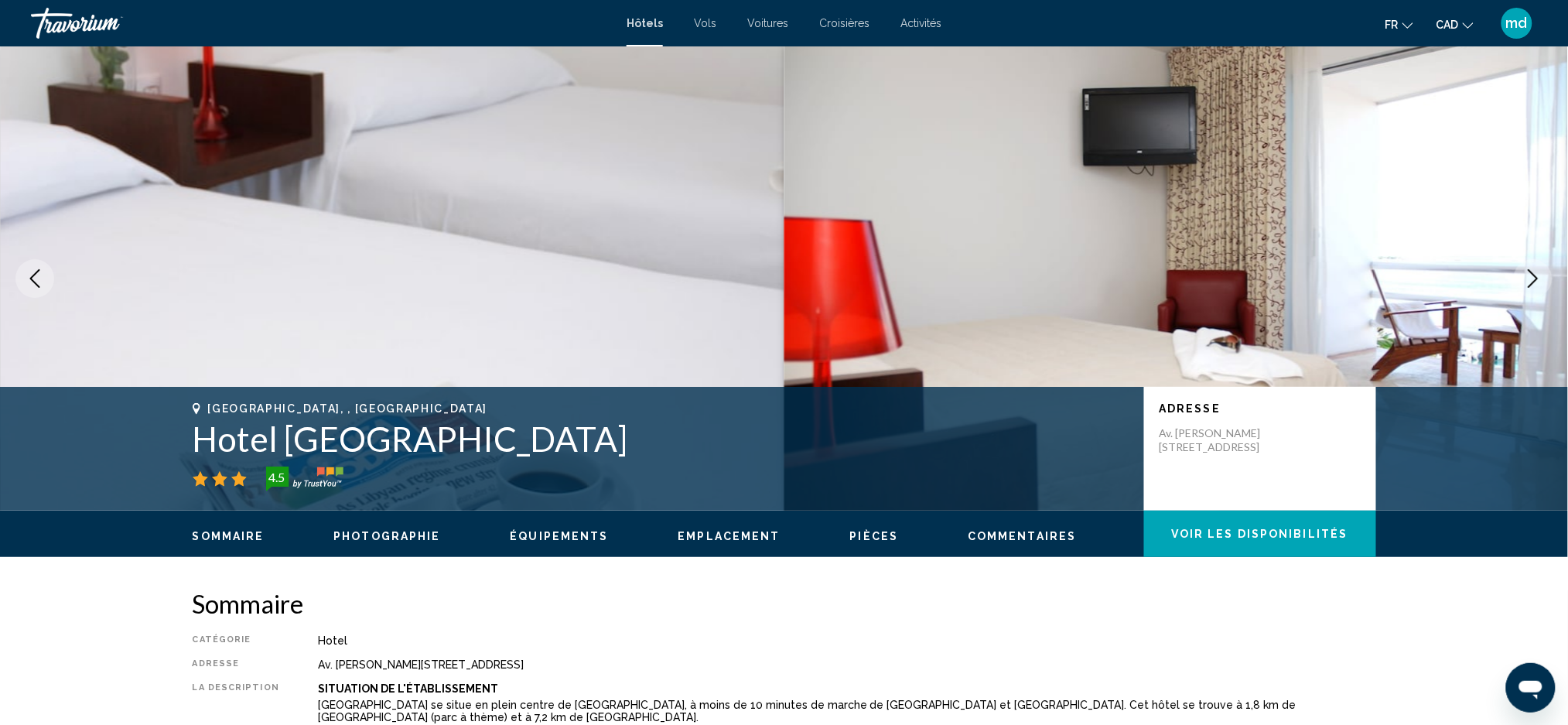
click at [1539, 289] on button "Next image" at bounding box center [1532, 278] width 39 height 39
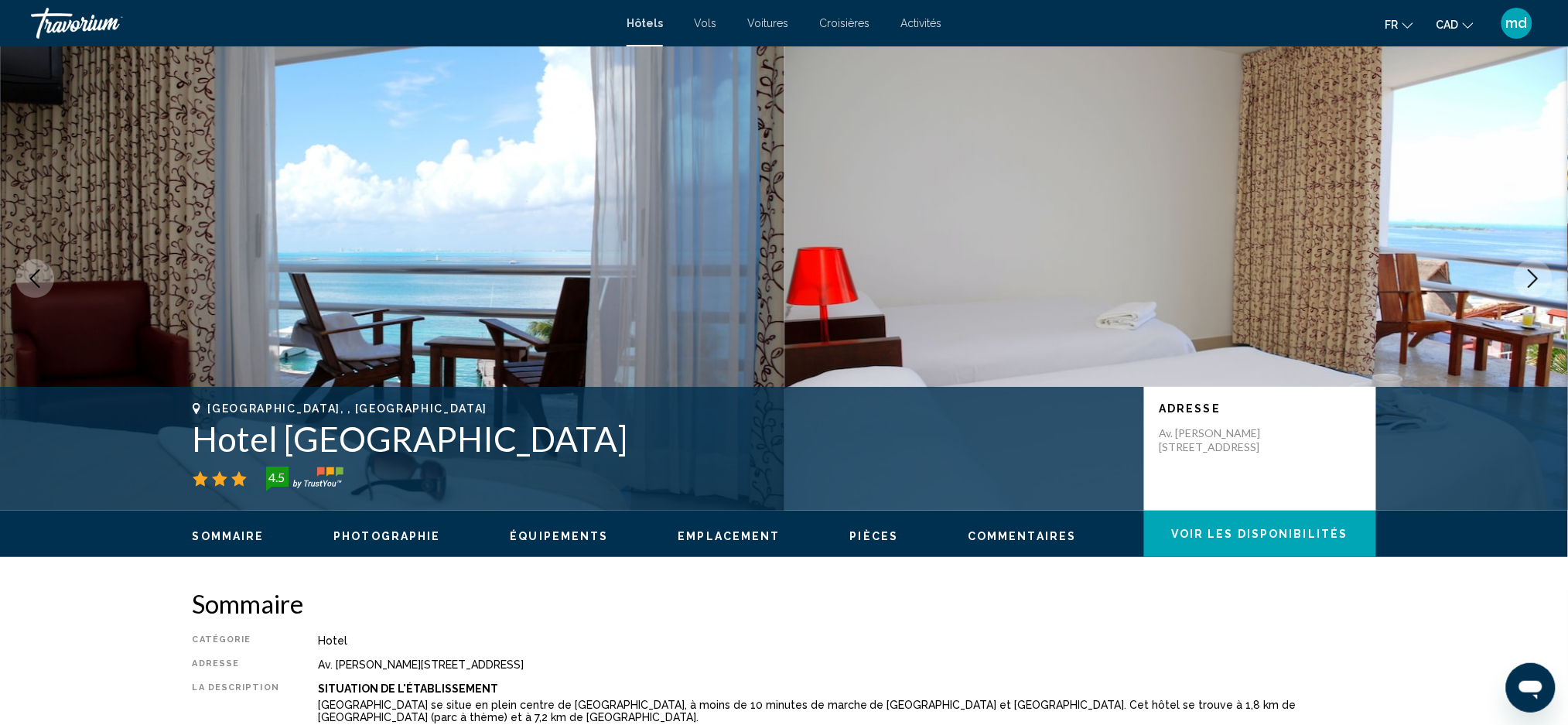
click at [1523, 276] on icon "Next image" at bounding box center [1532, 278] width 19 height 19
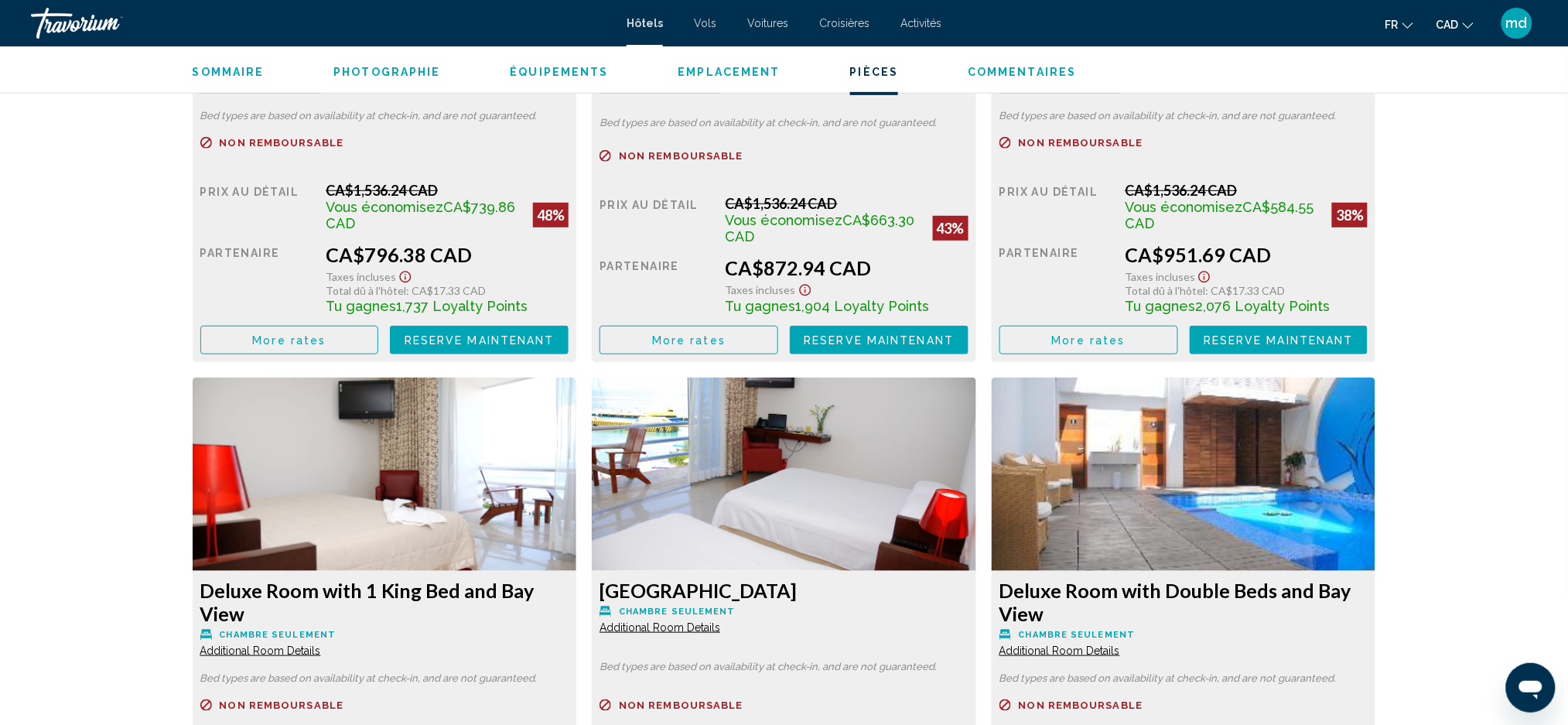
scroll to position [2578, 0]
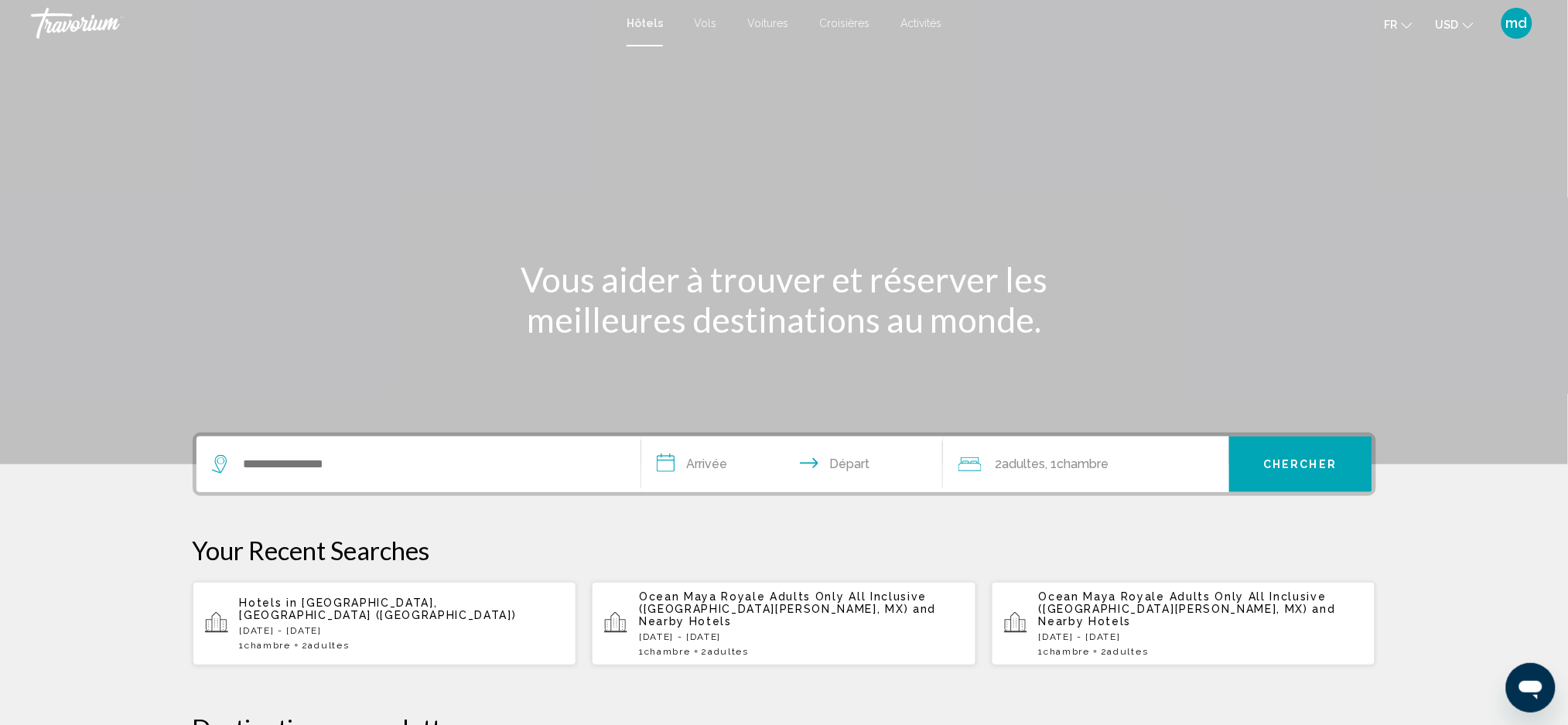
click at [1440, 21] on span "USD" at bounding box center [1446, 25] width 23 height 13
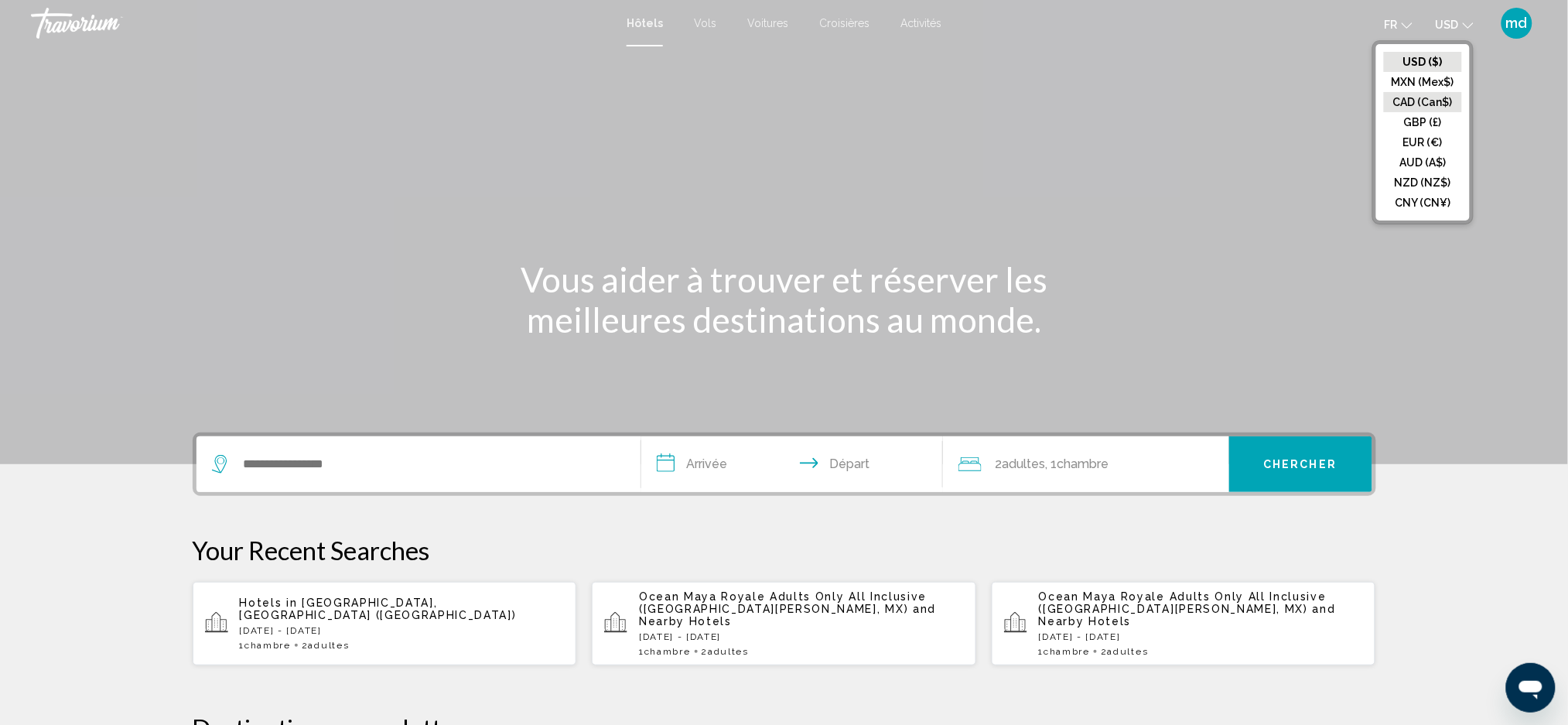
click at [1444, 109] on button "CAD (Can$)" at bounding box center [1423, 102] width 78 height 20
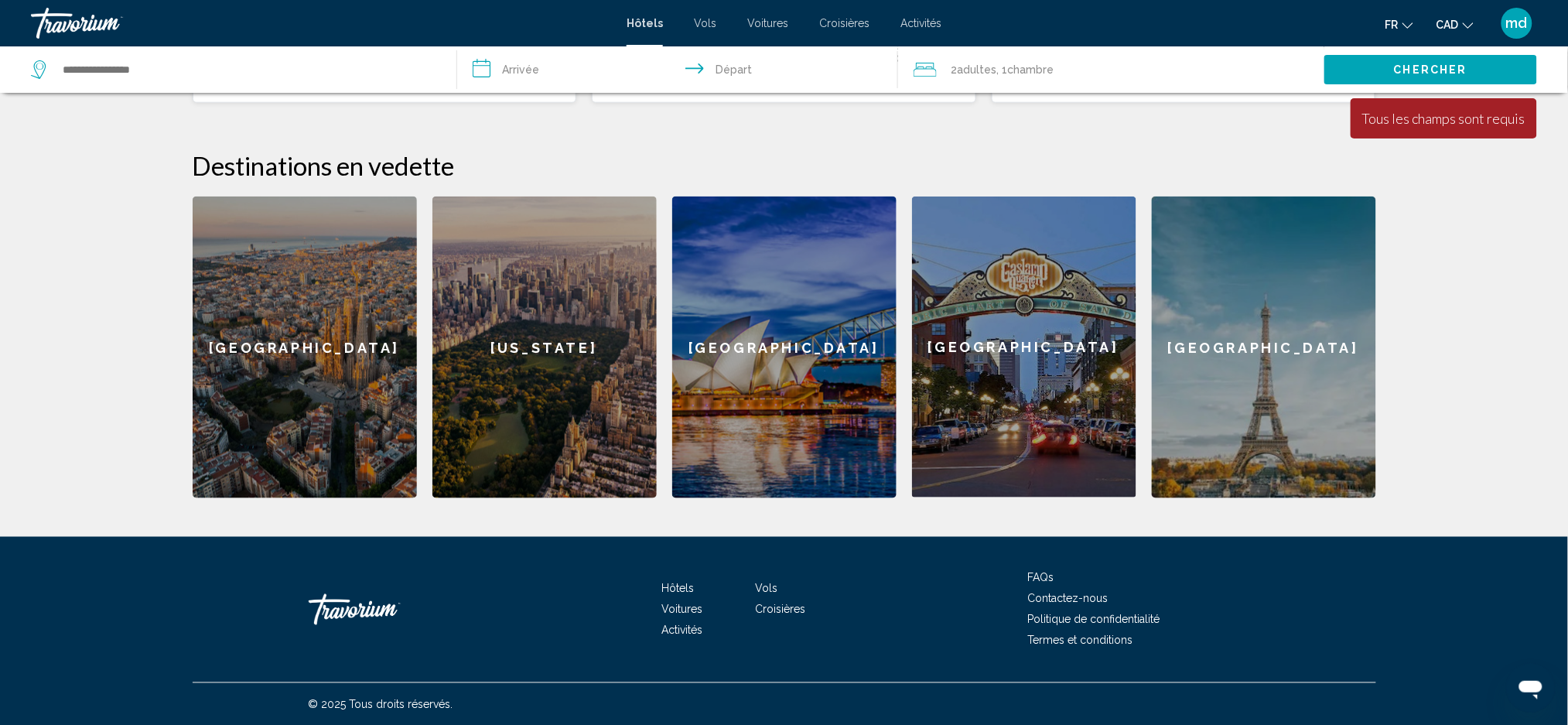
scroll to position [137, 0]
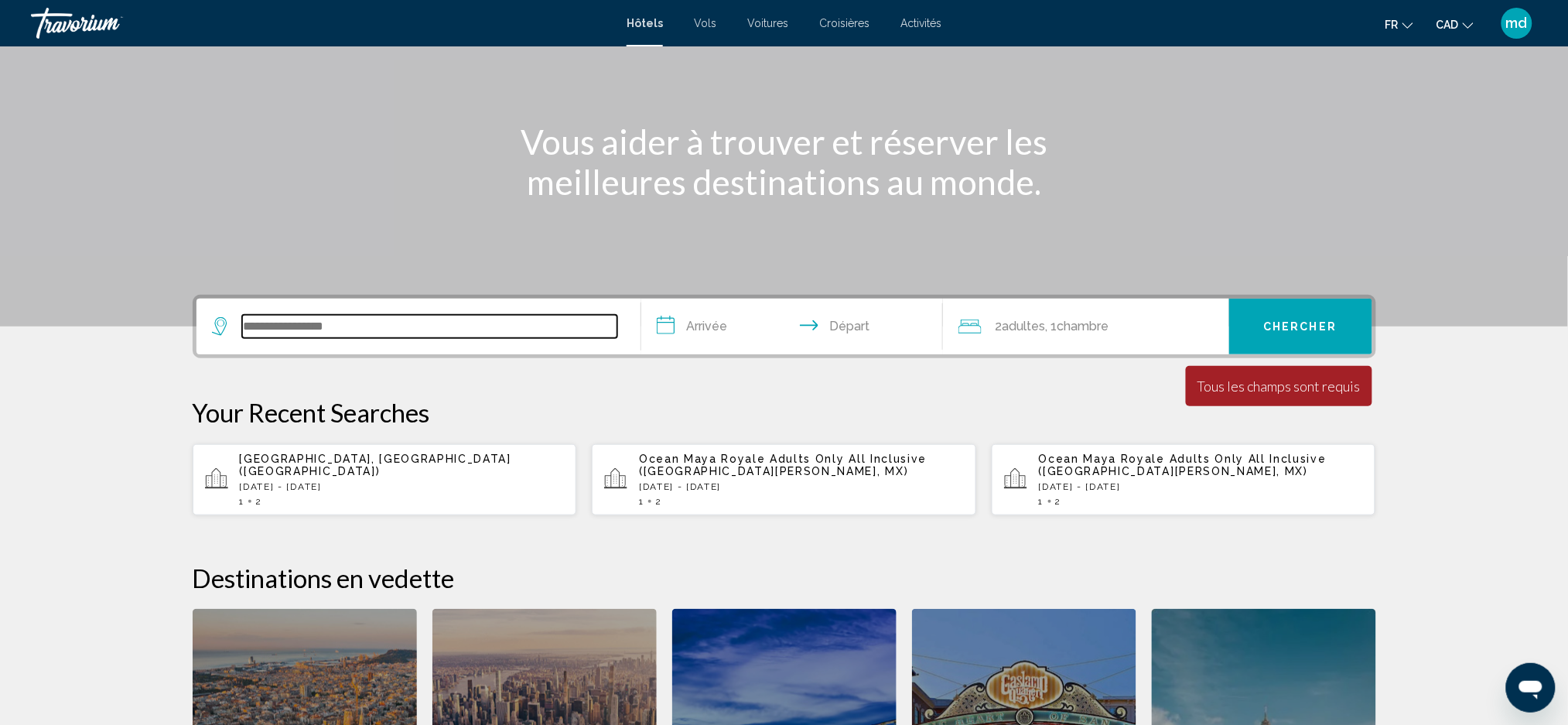
click at [442, 329] on input "Search widget" at bounding box center [429, 325] width 375 height 23
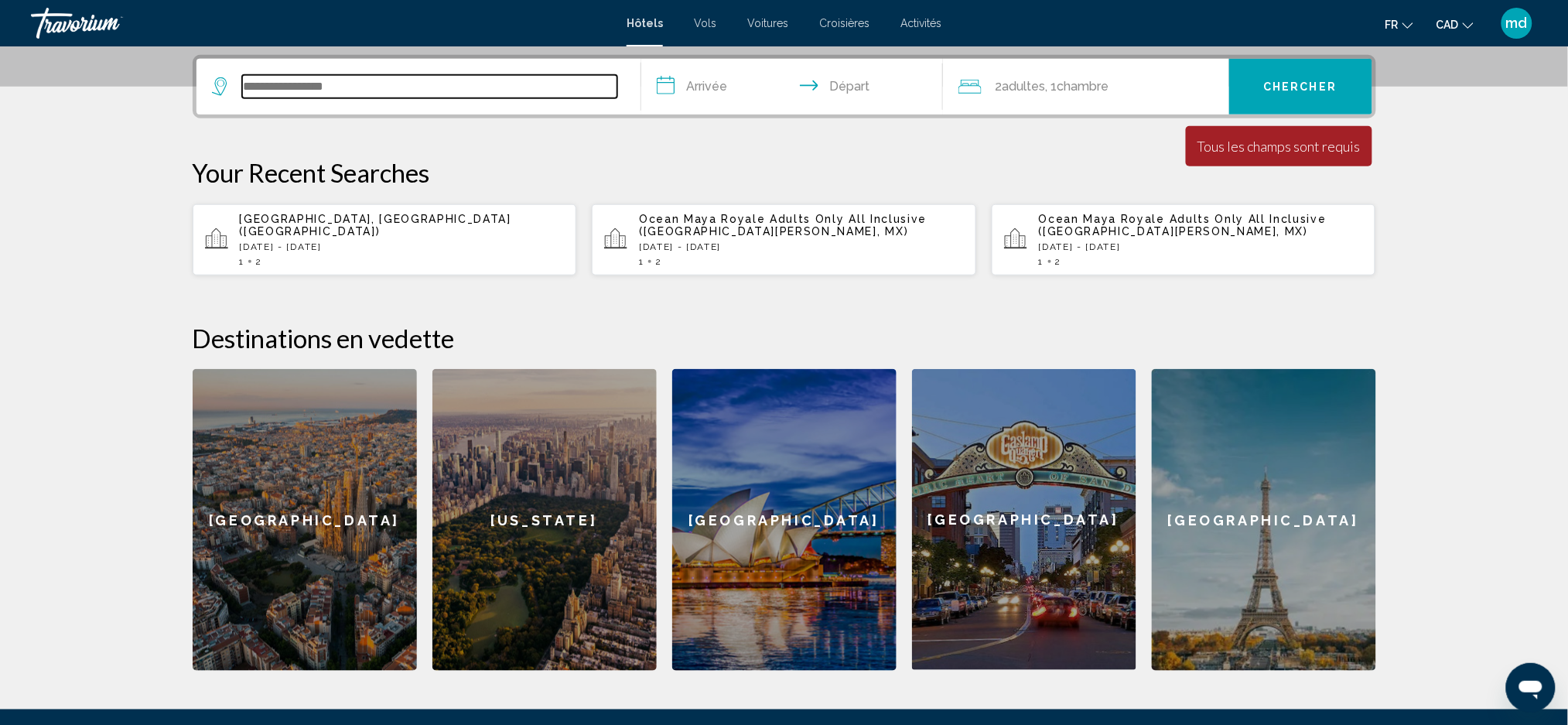
scroll to position [381, 0]
